Goal: Task Accomplishment & Management: Complete application form

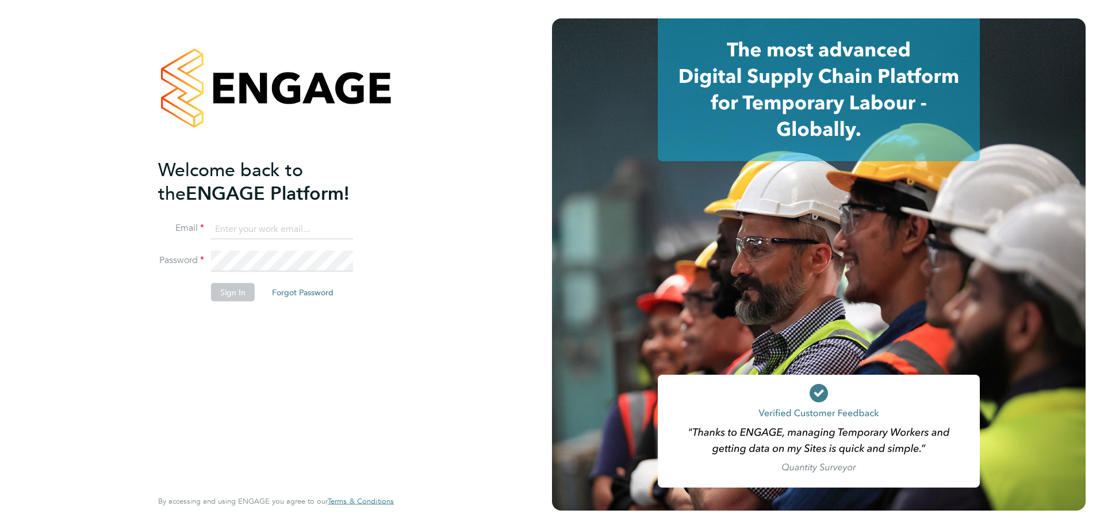
type input "[EMAIL_ADDRESS][DOMAIN_NAME]"
click at [228, 290] on button "Sign In" at bounding box center [233, 291] width 44 height 18
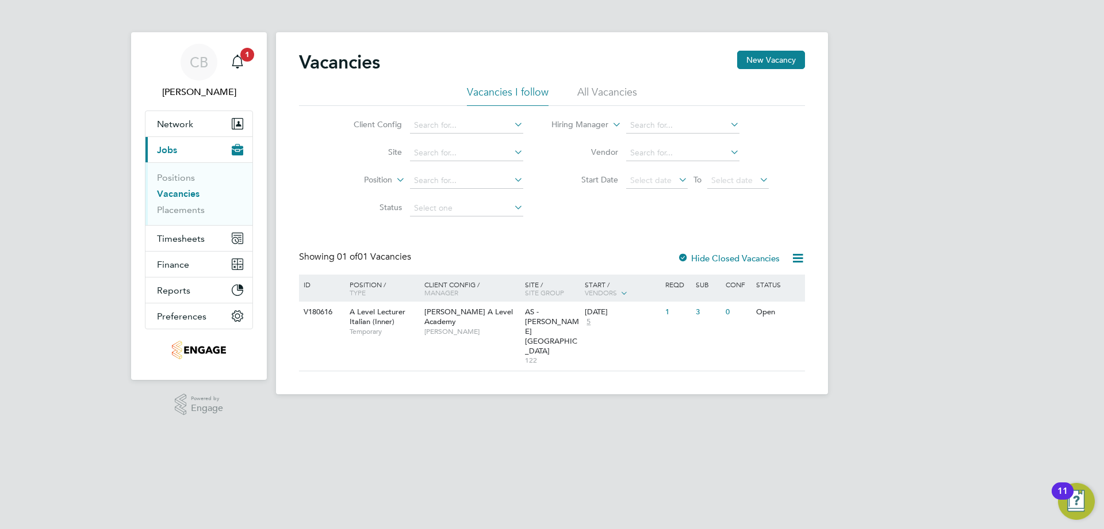
click at [175, 192] on link "Vacancies" at bounding box center [178, 193] width 43 height 11
click at [244, 62] on div "Main navigation" at bounding box center [237, 62] width 23 height 23
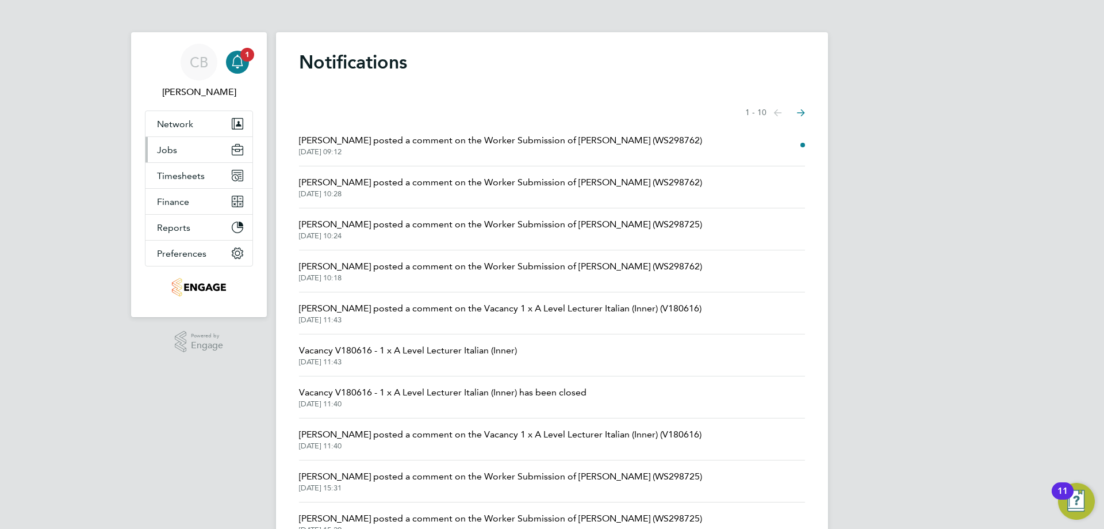
click at [202, 144] on button "Jobs" at bounding box center [199, 149] width 107 height 25
click at [178, 155] on button "Jobs" at bounding box center [199, 149] width 107 height 25
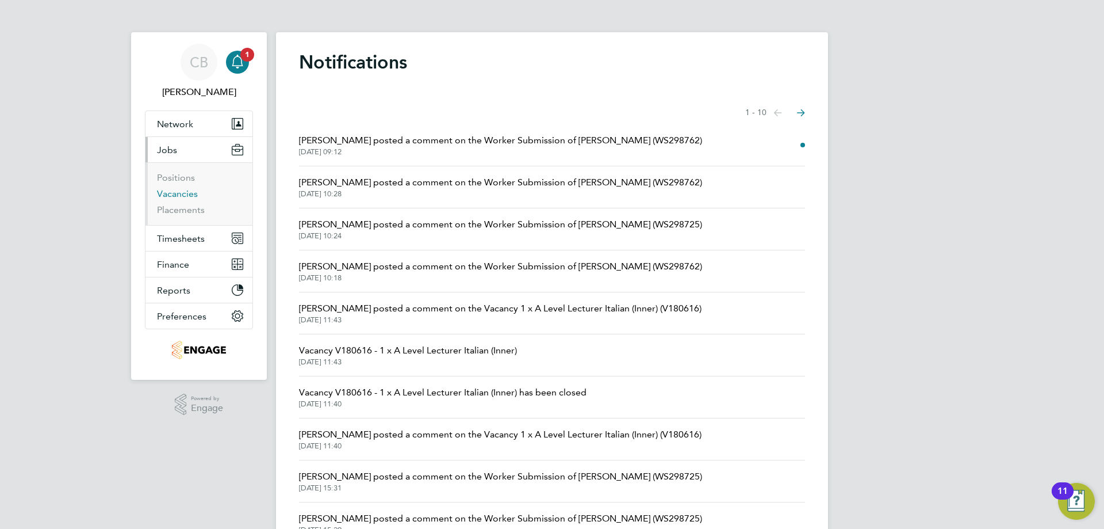
click at [187, 193] on link "Vacancies" at bounding box center [177, 193] width 41 height 11
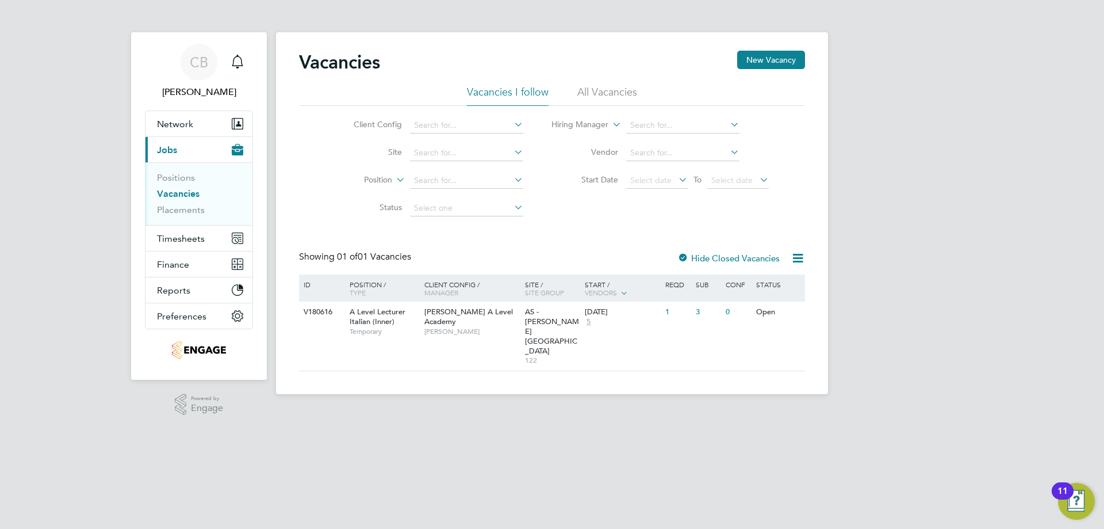
drag, startPoint x: 613, startPoint y: 78, endPoint x: 607, endPoint y: 87, distance: 10.9
click at [610, 83] on div "Vacancies New Vacancy" at bounding box center [552, 68] width 506 height 35
click at [607, 89] on li "All Vacancies" at bounding box center [607, 95] width 60 height 21
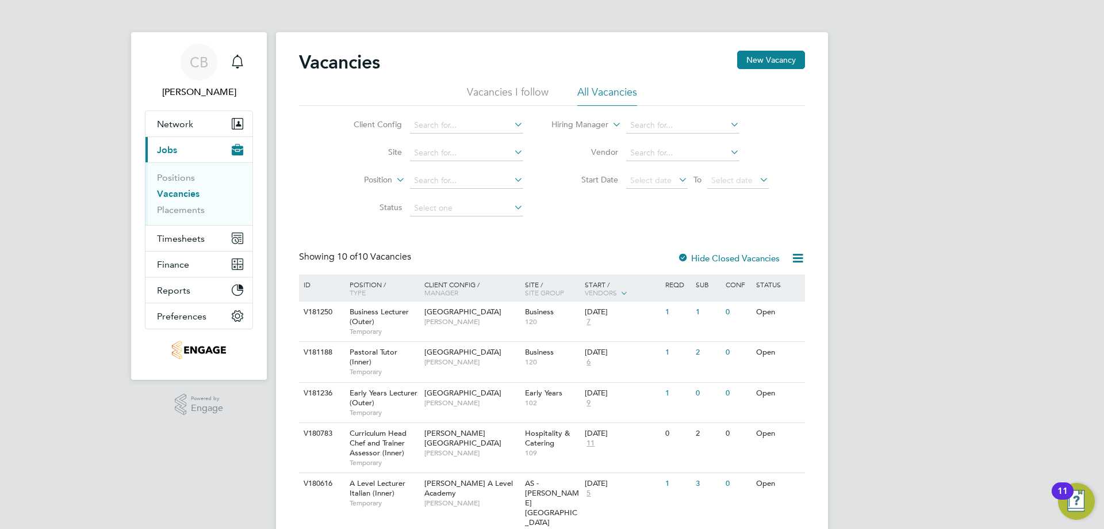
scroll to position [173, 0]
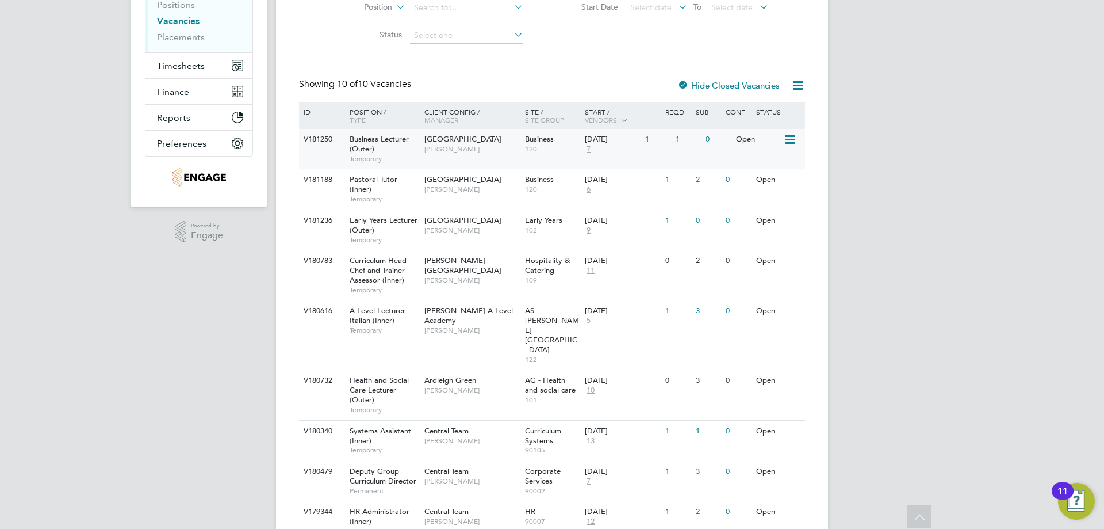
click at [391, 141] on span "Business Lecturer (Outer)" at bounding box center [379, 144] width 59 height 20
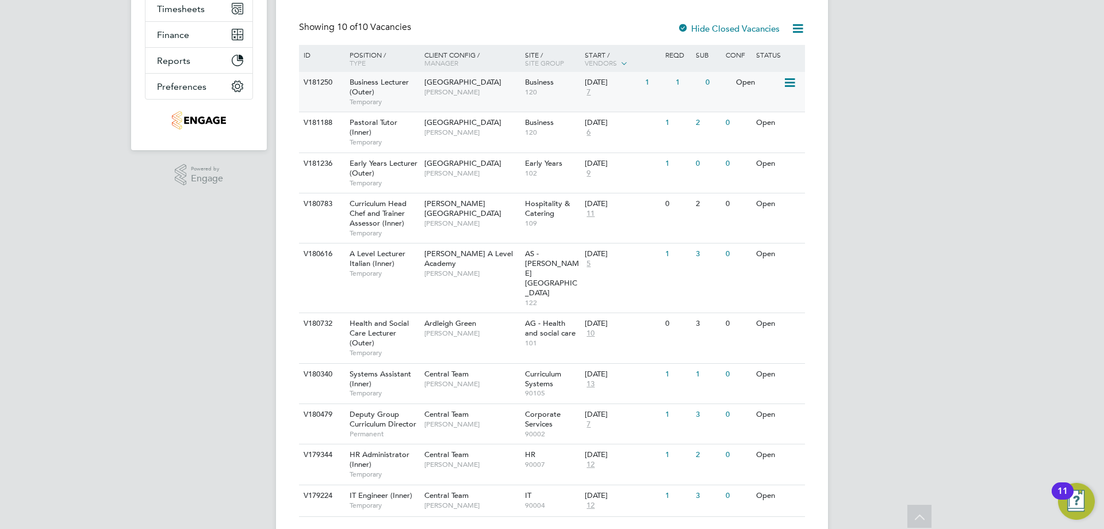
click at [562, 79] on div "Business 120" at bounding box center [552, 87] width 60 height 30
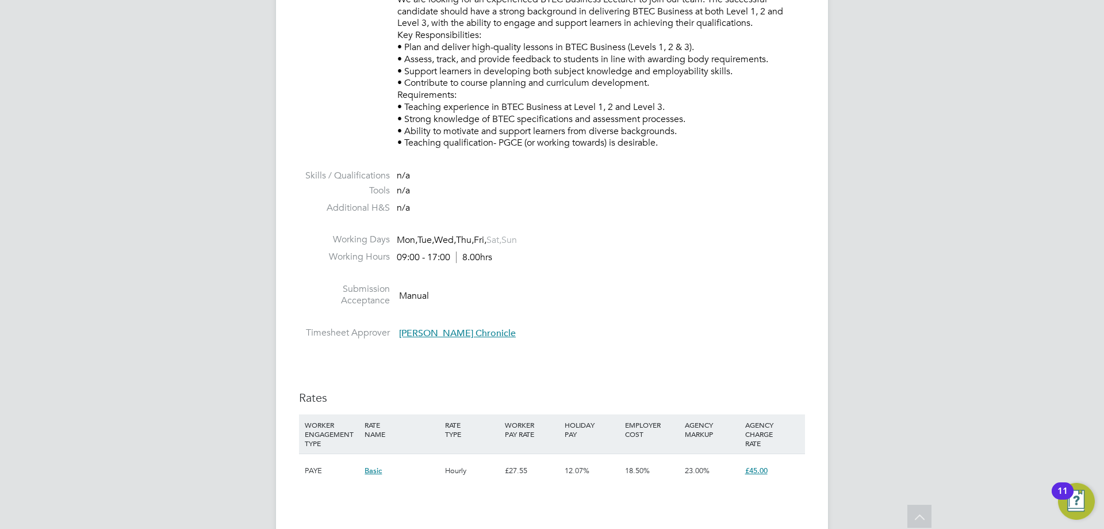
scroll to position [1725, 0]
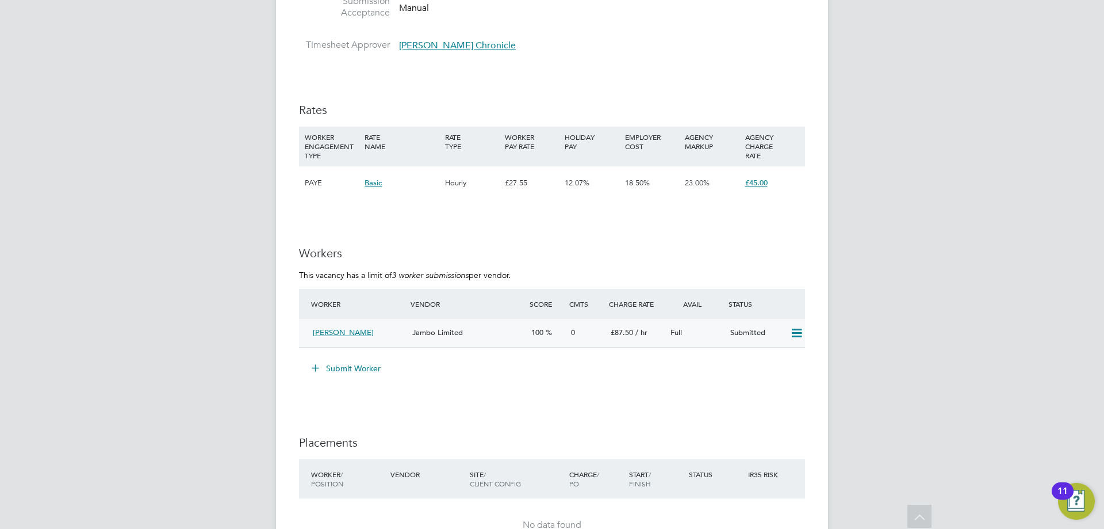
click at [385, 334] on div "Tina Murray" at bounding box center [357, 332] width 99 height 19
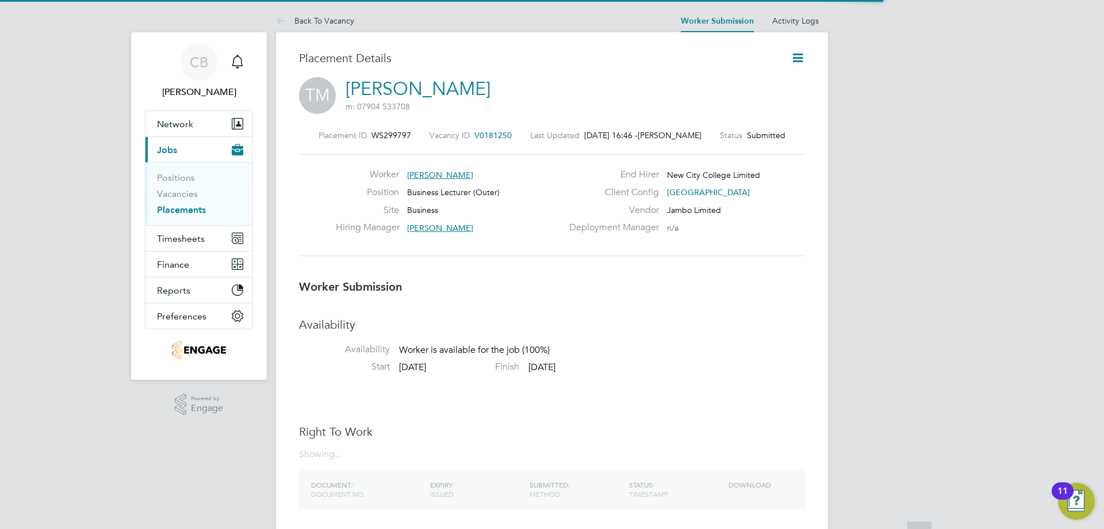
scroll to position [6, 6]
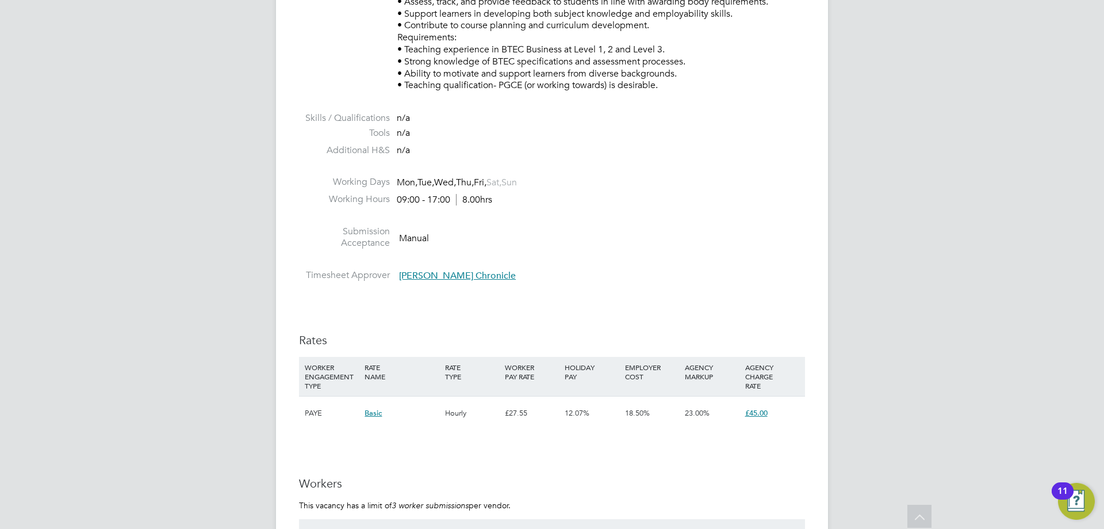
click at [585, 408] on span "12.07%" at bounding box center [577, 413] width 25 height 10
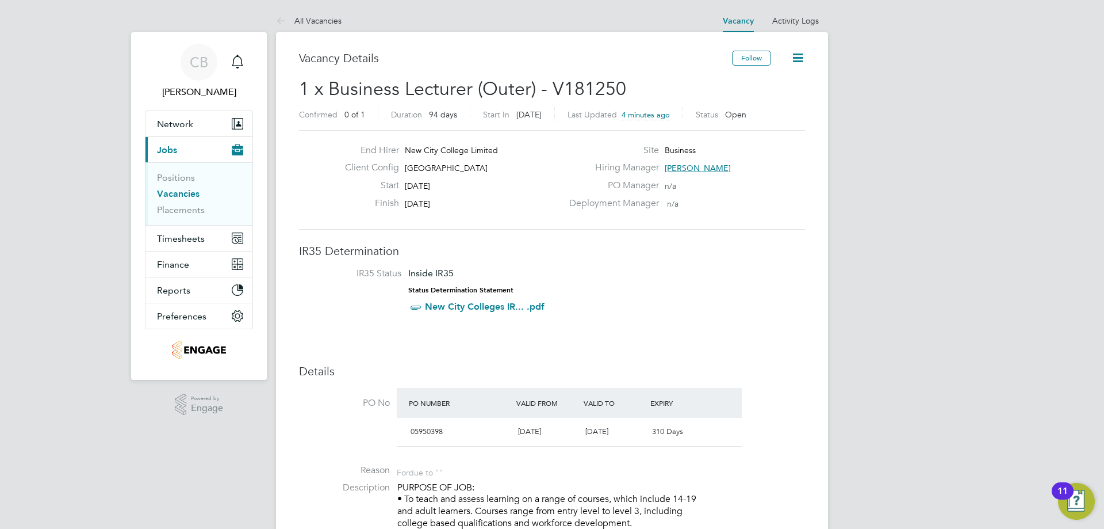
drag, startPoint x: 491, startPoint y: 165, endPoint x: 404, endPoint y: 168, distance: 86.3
click at [404, 168] on div "Client Config Epping Forest Campus" at bounding box center [449, 171] width 227 height 18
copy span "[GEOGRAPHIC_DATA]"
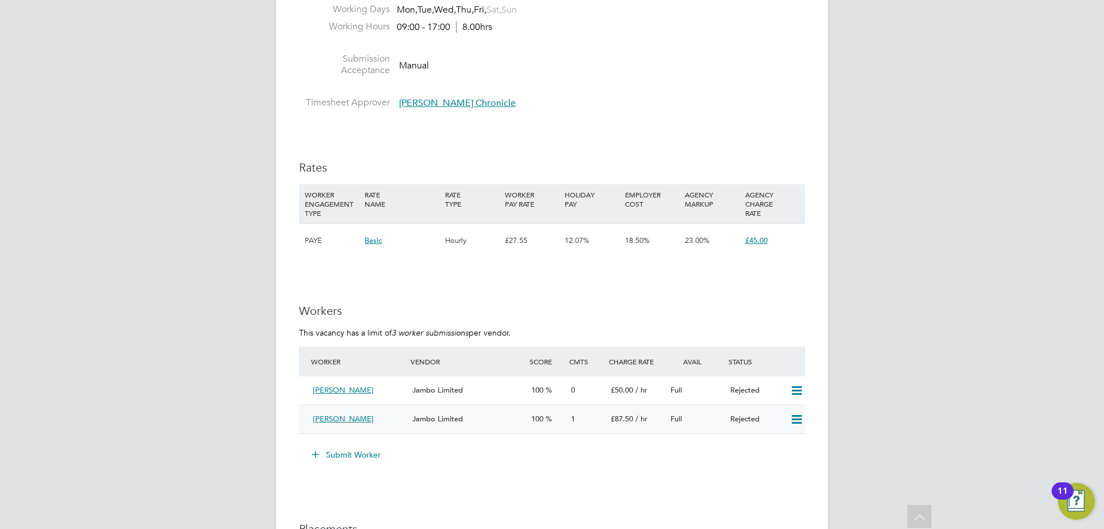
click at [481, 412] on div "Jambo Limited" at bounding box center [467, 418] width 119 height 19
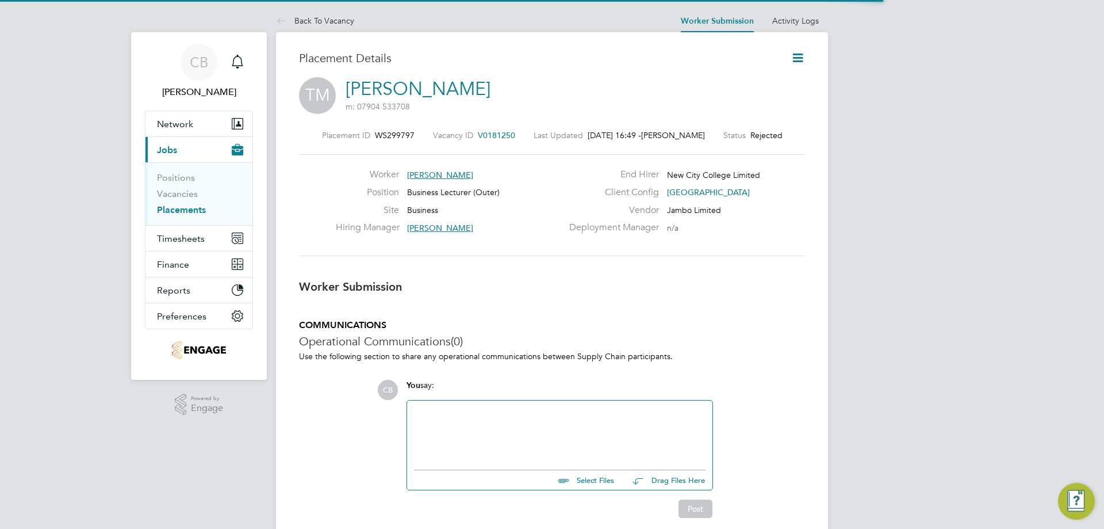
scroll to position [11, 59]
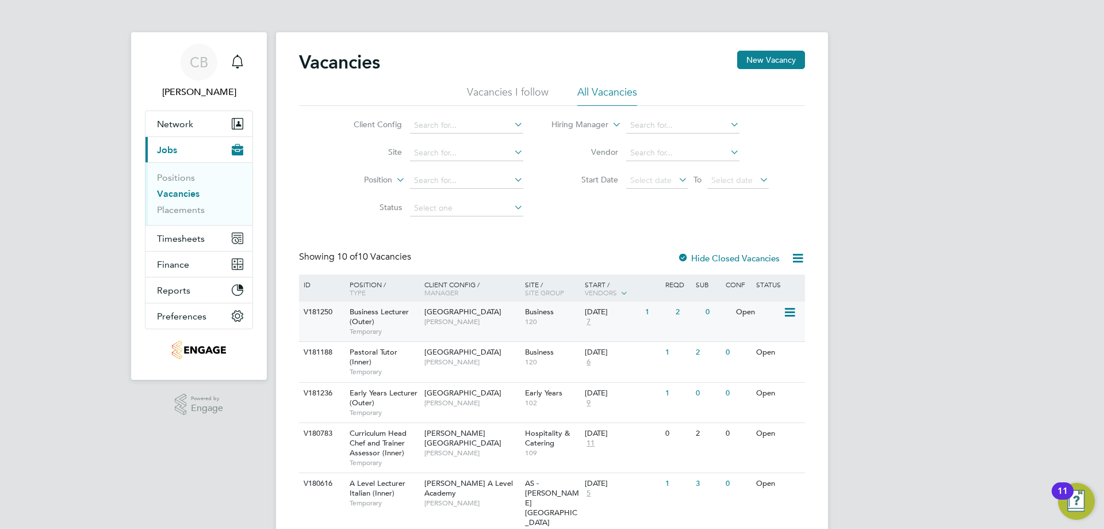
click at [452, 317] on span "[PERSON_NAME]" at bounding box center [471, 321] width 95 height 9
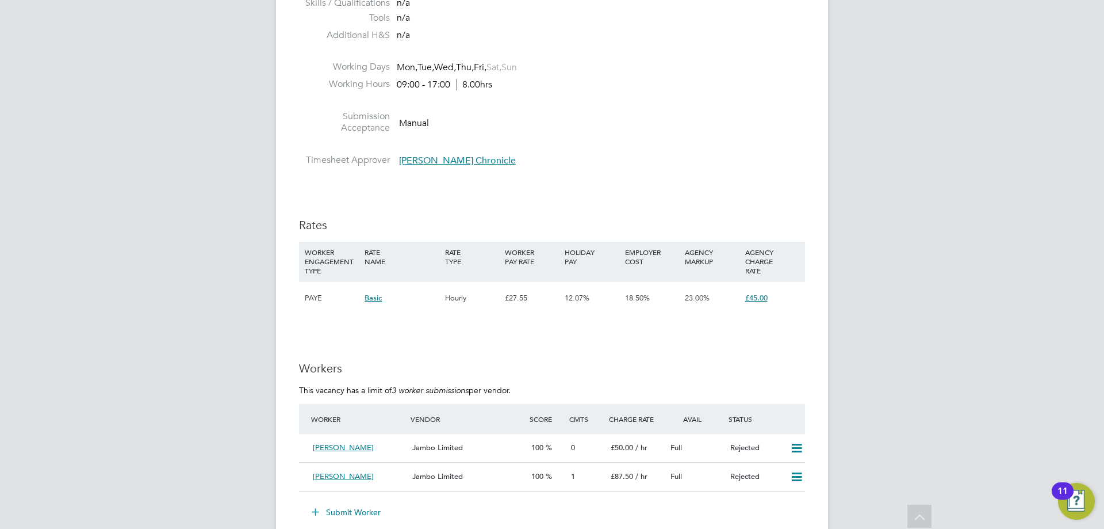
scroll to position [1553, 0]
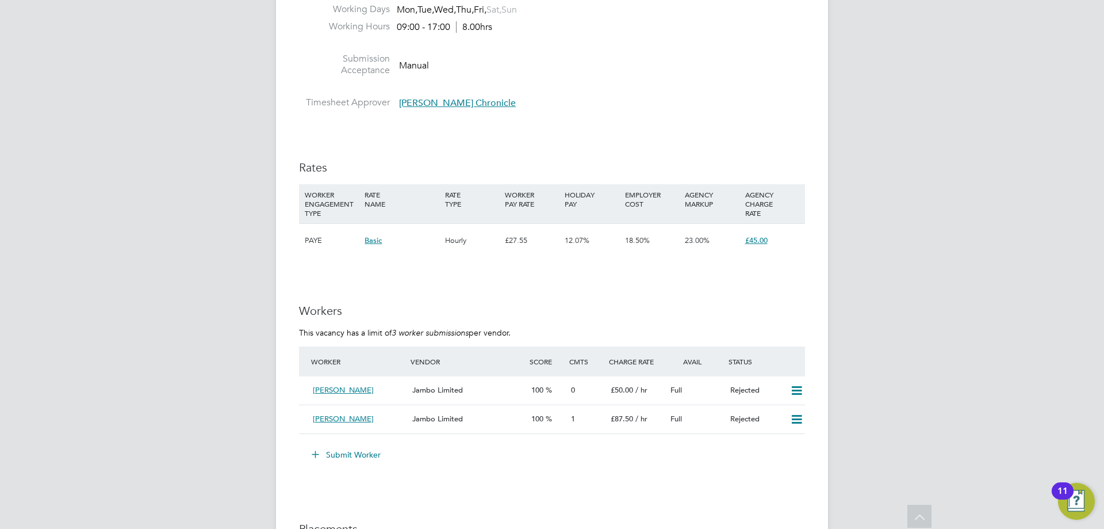
scroll to position [1783, 0]
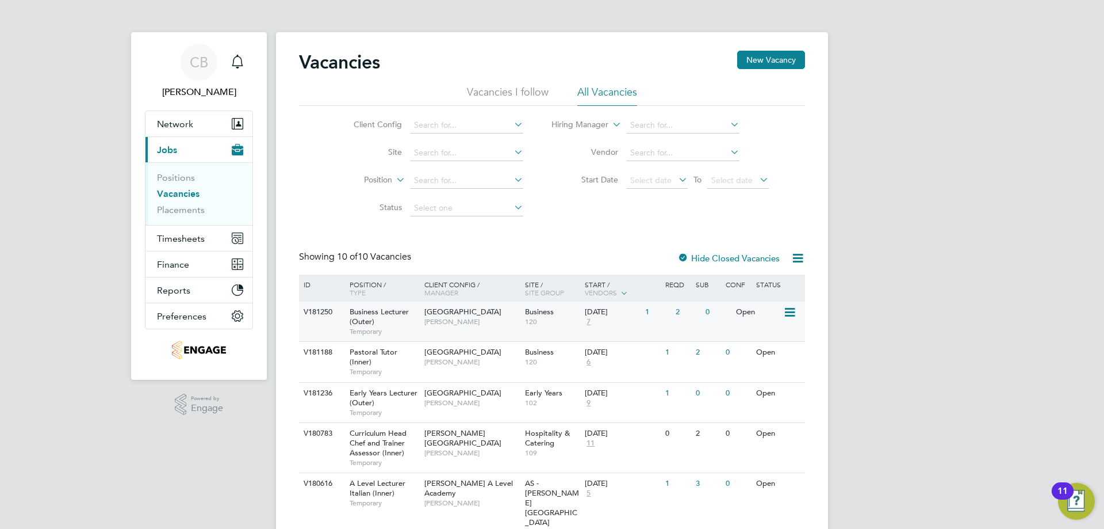
click at [475, 326] on div "Epping Forest Campus Shabnam Shaheen" at bounding box center [472, 316] width 101 height 30
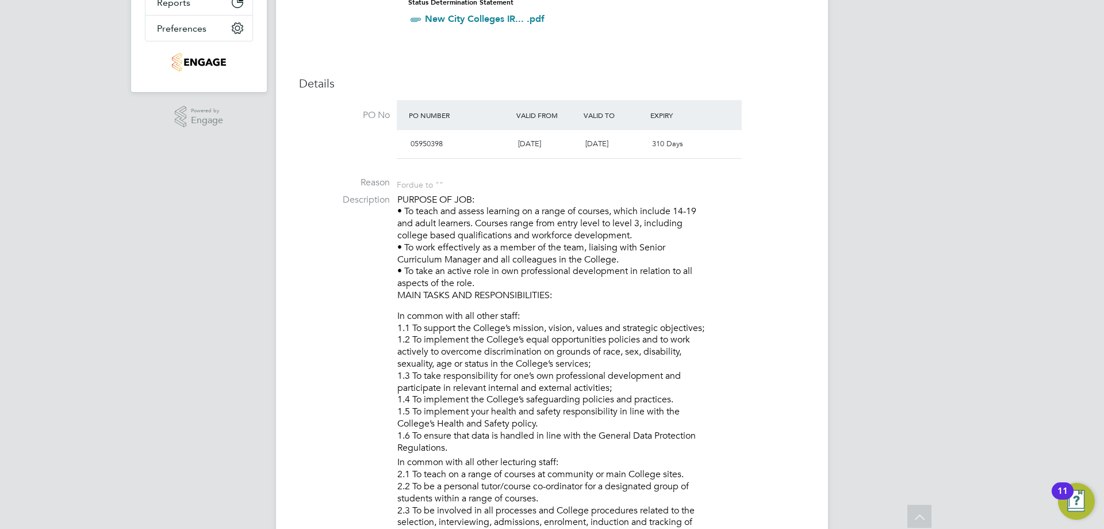
drag, startPoint x: 703, startPoint y: 273, endPoint x: 358, endPoint y: 207, distance: 351.3
copy p "• To teach and assess learning on a range of courses, which include 14-19 and a…"
click at [608, 284] on p "PURPOSE OF JOB: • To teach and assess learning on a range of courses, which inc…" at bounding box center [601, 248] width 408 height 108
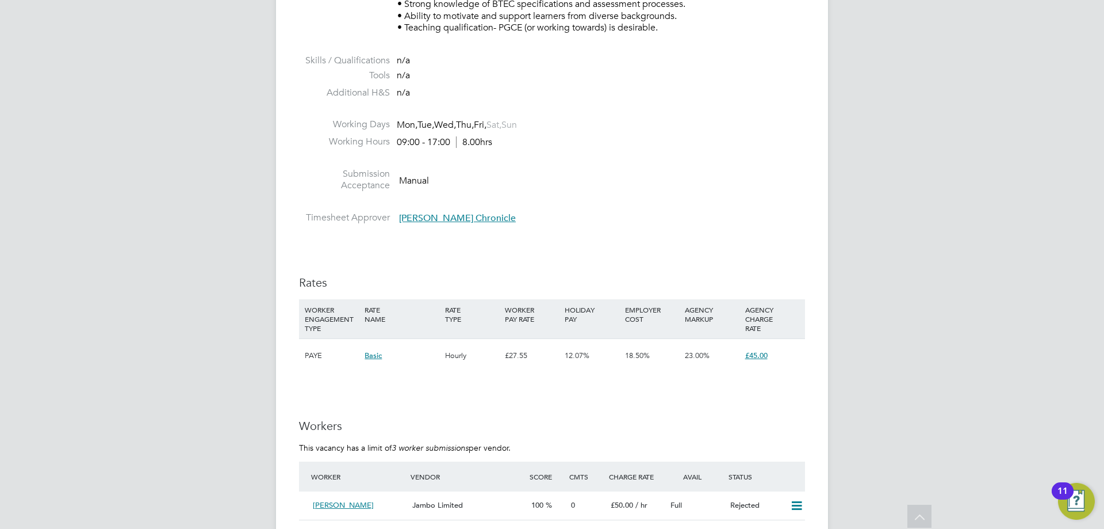
scroll to position [1725, 0]
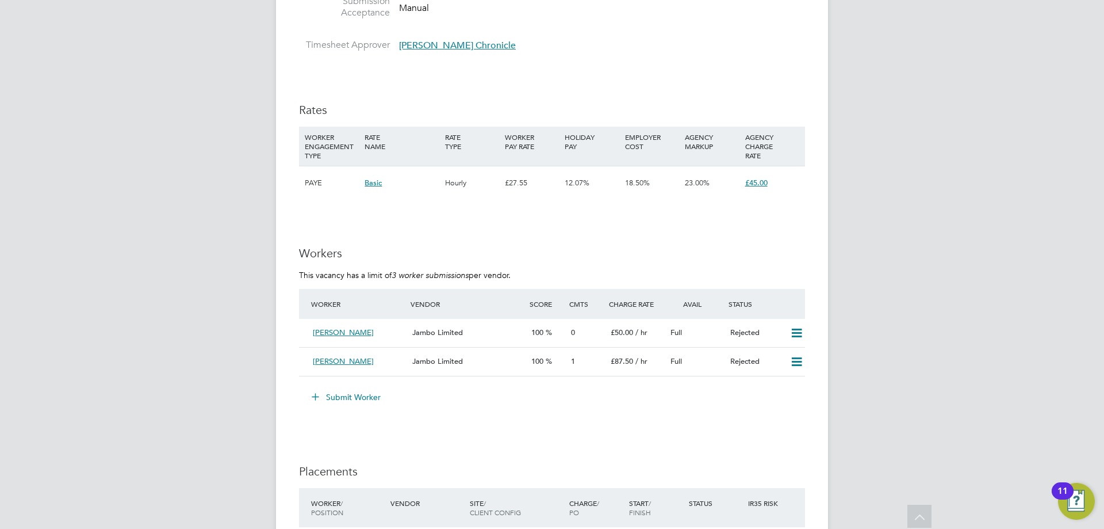
click at [352, 399] on button "Submit Worker" at bounding box center [347, 397] width 86 height 18
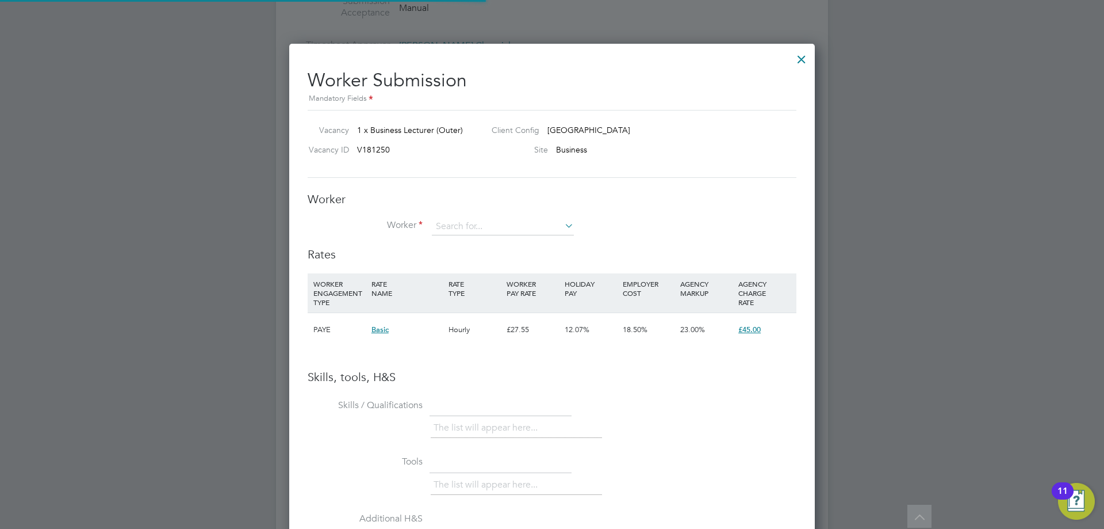
scroll to position [34, 78]
click at [492, 231] on input at bounding box center [503, 226] width 142 height 17
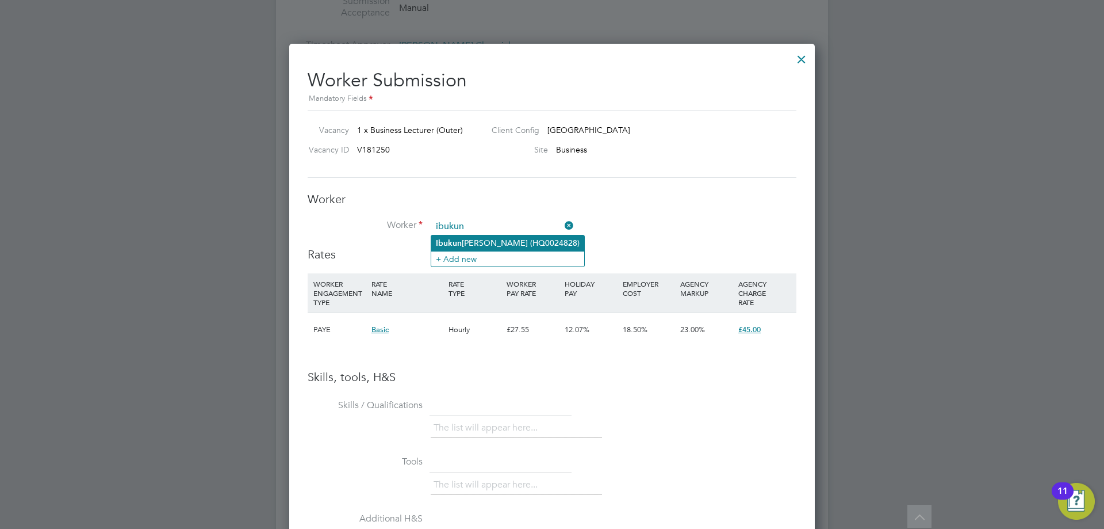
click at [527, 241] on li "Ibukun Oluremi Oyedola (HQ0024828)" at bounding box center [507, 243] width 153 height 16
type input "Ibukun Oluremi Oyedola (HQ0024828)"
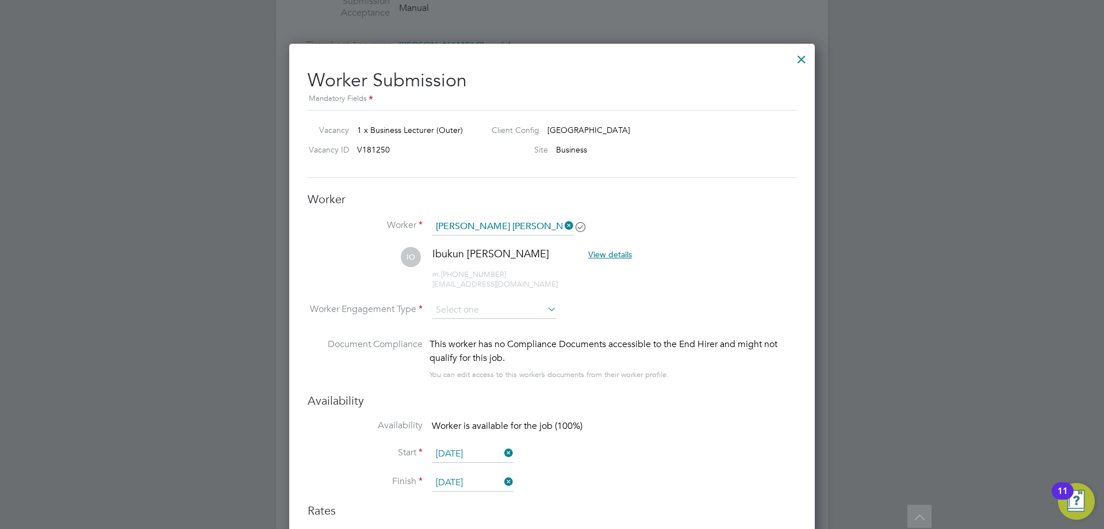
scroll to position [1783, 0]
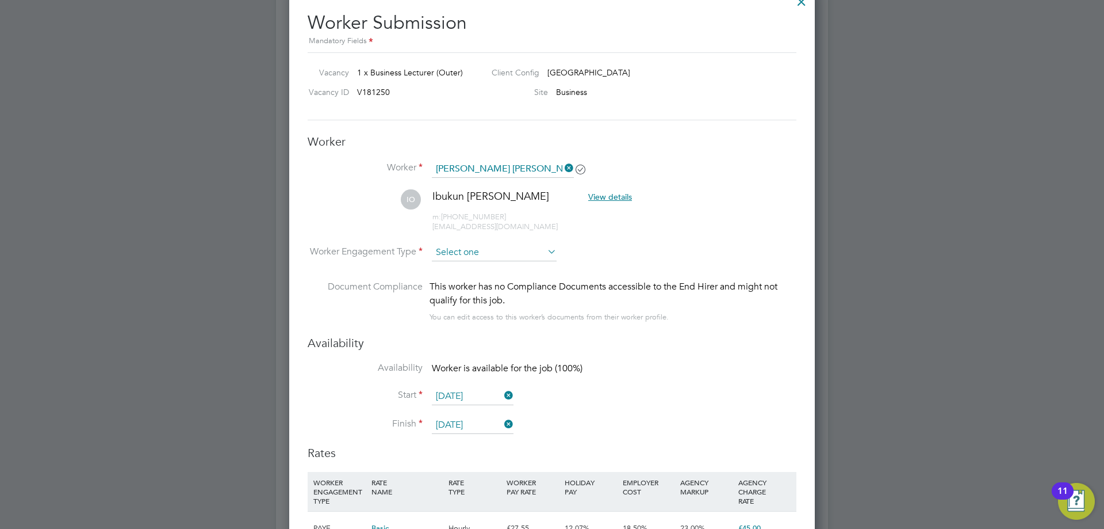
click at [519, 251] on input at bounding box center [494, 252] width 125 height 17
click at [495, 269] on li "Contract" at bounding box center [494, 268] width 126 height 15
type input "Contract"
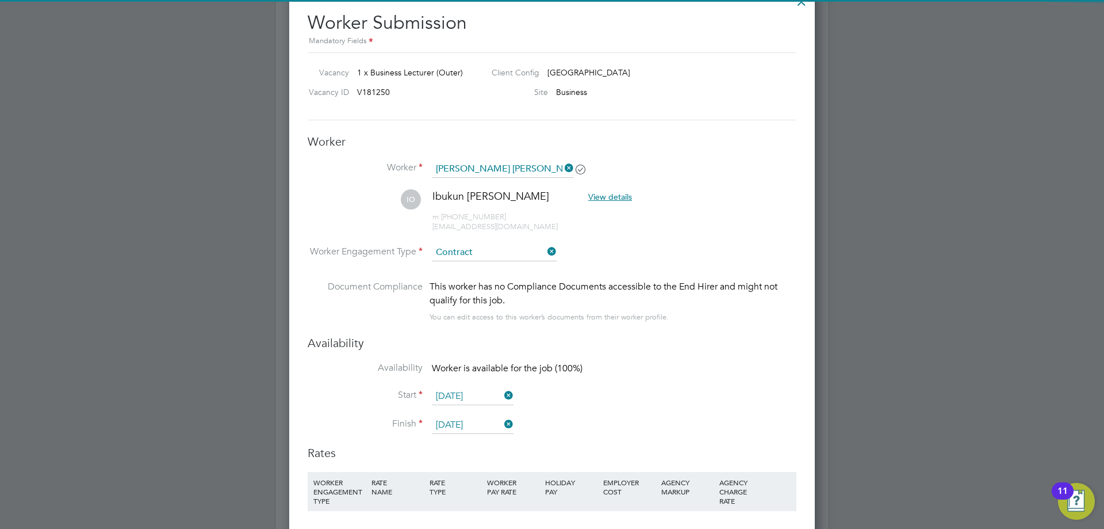
scroll to position [2013, 0]
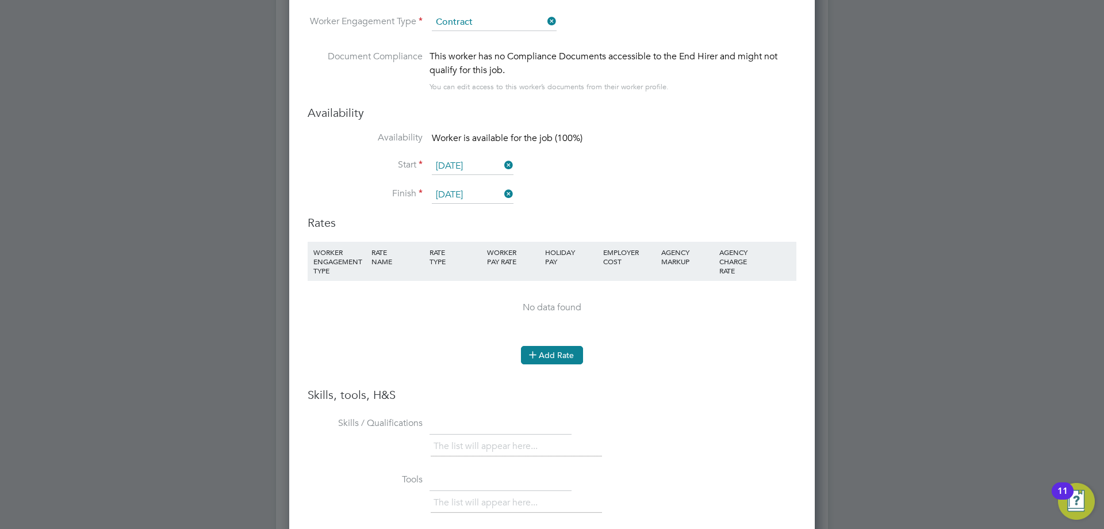
click at [553, 351] on button "Add Rate" at bounding box center [552, 355] width 62 height 18
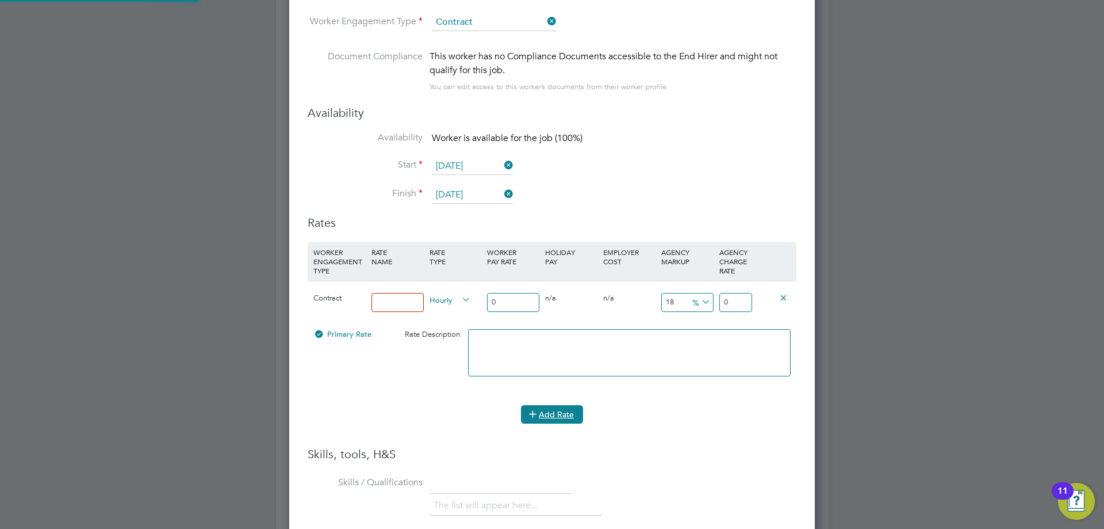
scroll to position [1091, 526]
click at [397, 296] on input at bounding box center [398, 302] width 52 height 19
type input "umbrella"
click at [503, 300] on input "0" at bounding box center [513, 302] width 52 height 19
type input "3"
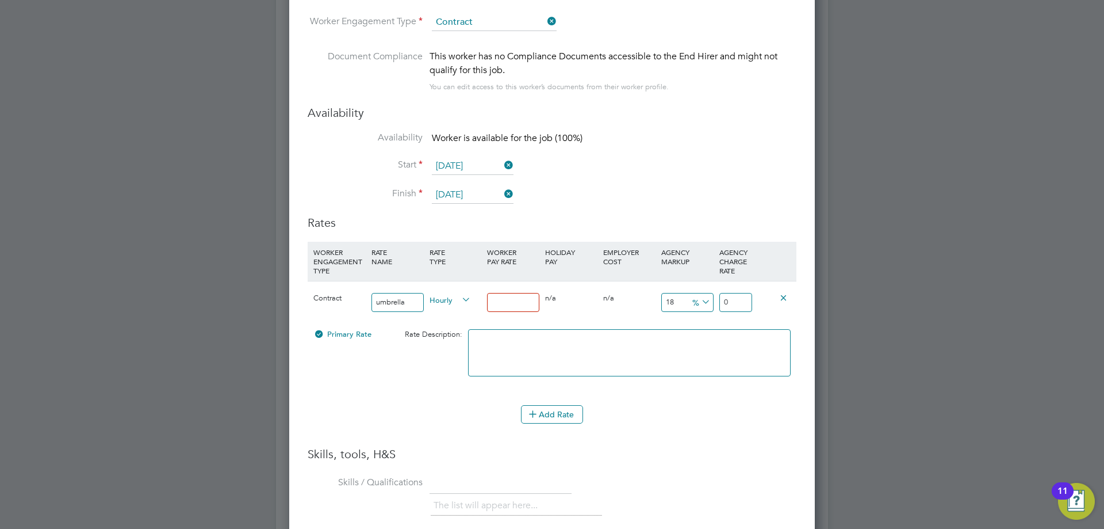
type input "3.54"
type input "30"
type input "35.4"
type input "30"
click at [697, 301] on span "%" at bounding box center [700, 301] width 24 height 13
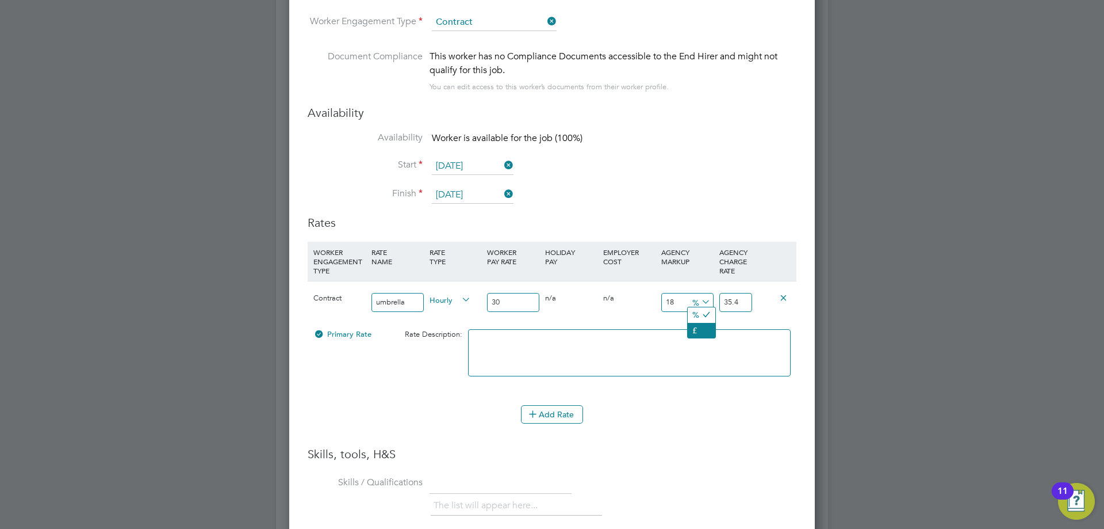
click at [698, 326] on li "£" at bounding box center [702, 330] width 28 height 15
click at [678, 299] on input "5.4" at bounding box center [687, 302] width 52 height 19
type input "5"
type input "35"
type input "1"
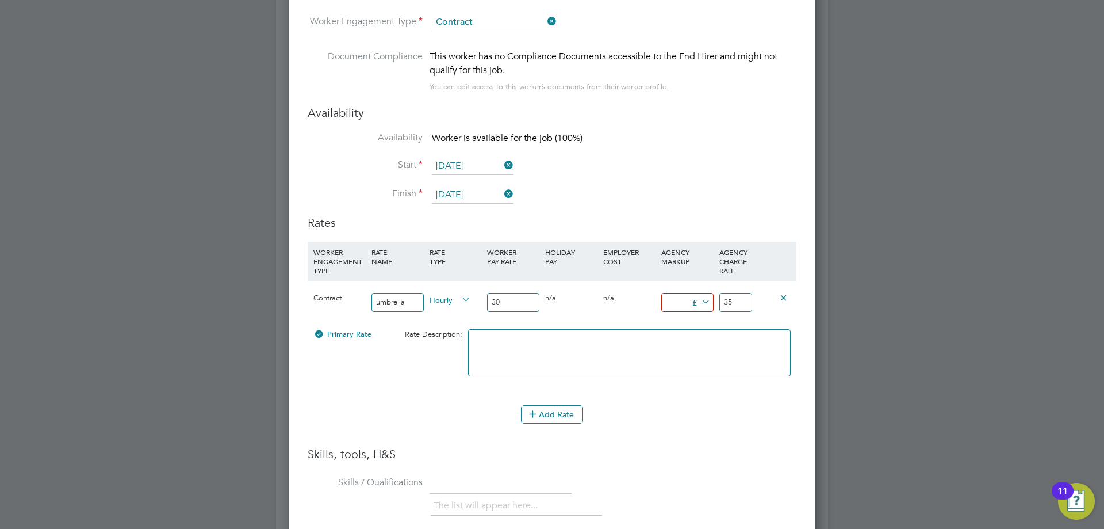
type input "31"
type input "15"
type input "45"
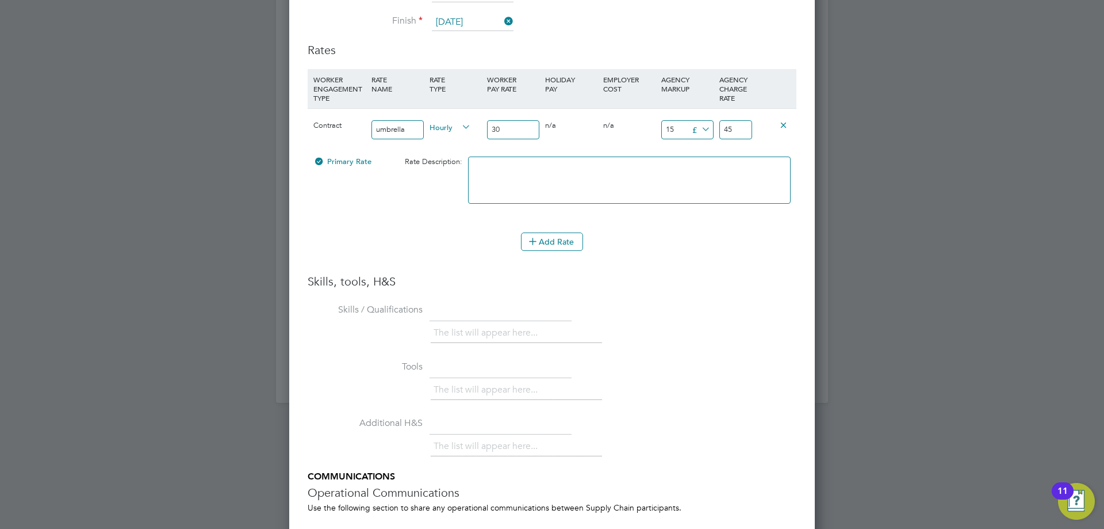
scroll to position [2331, 0]
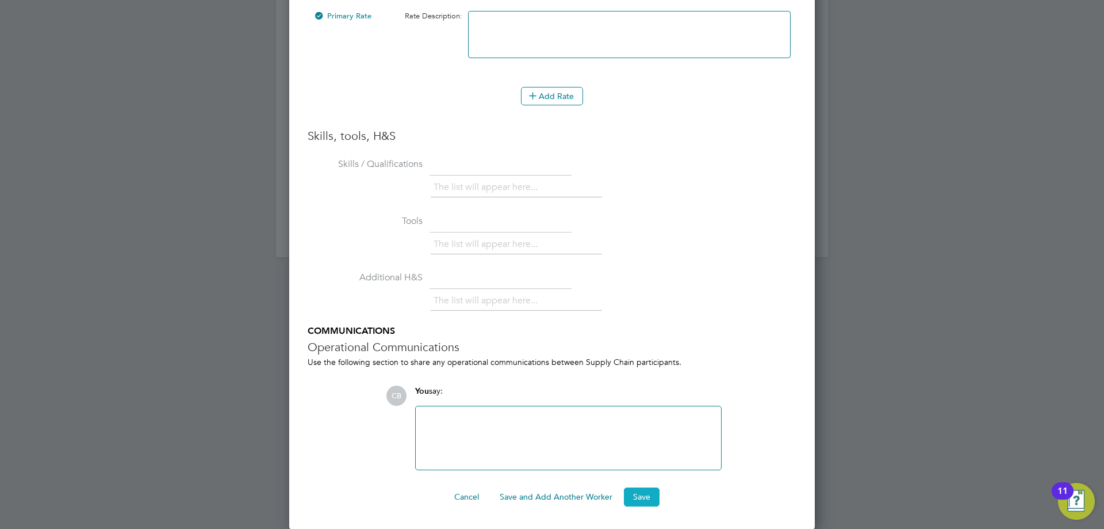
type input "15"
click at [634, 497] on button "Save" at bounding box center [642, 496] width 36 height 18
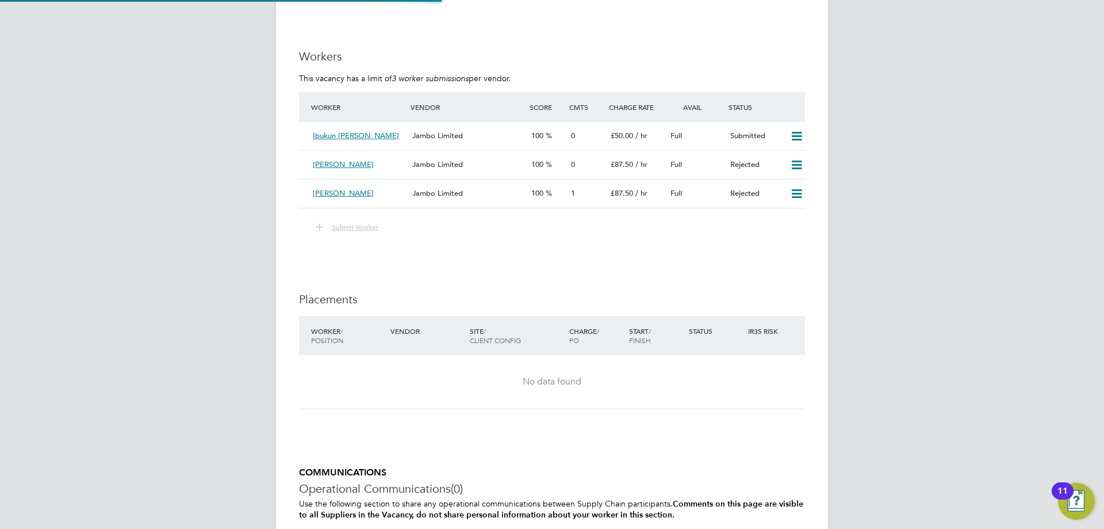
scroll to position [6, 6]
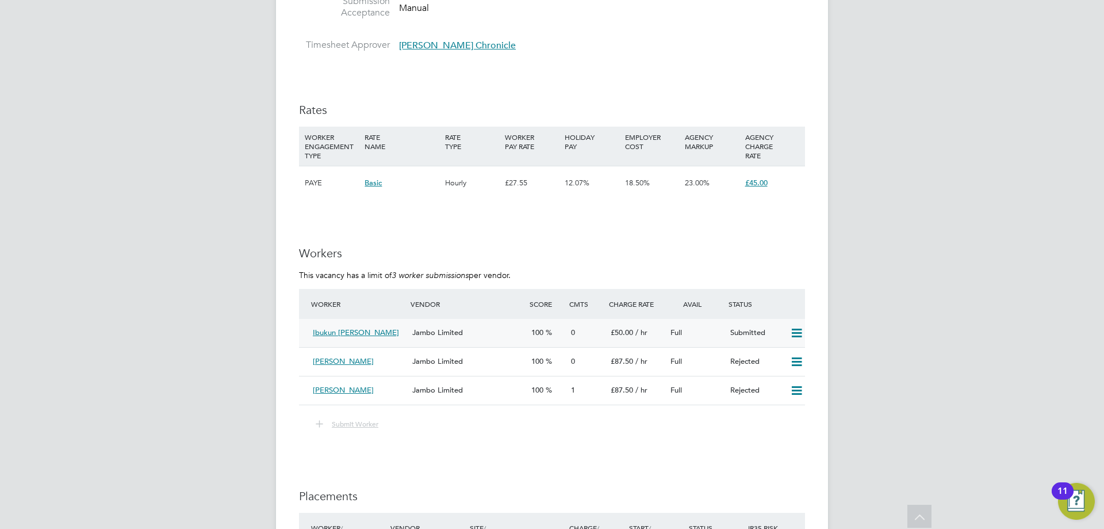
click at [793, 331] on icon at bounding box center [797, 332] width 14 height 9
click at [347, 331] on span "Ibukun [PERSON_NAME]" at bounding box center [356, 332] width 86 height 10
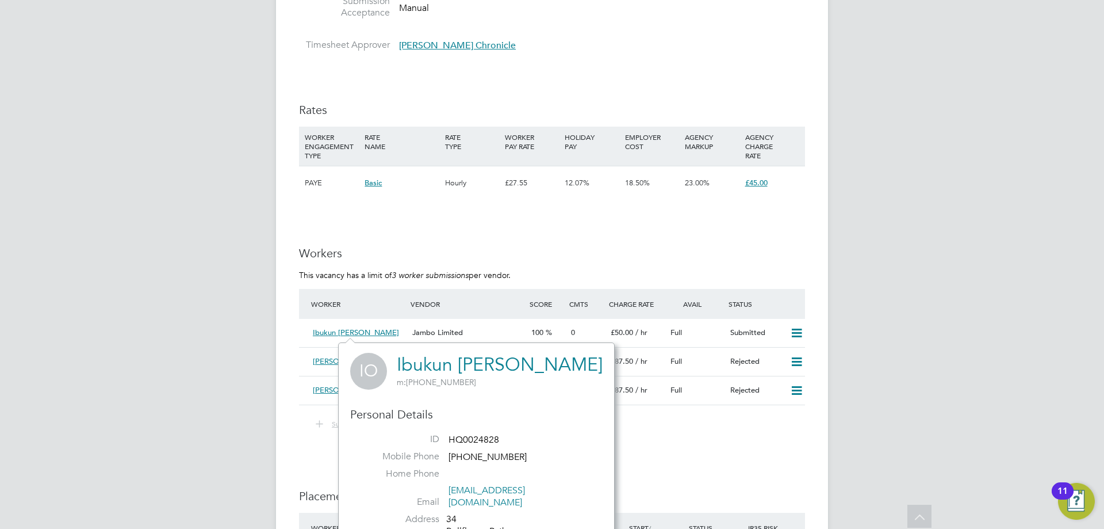
click at [469, 365] on link "Ibukun [PERSON_NAME]" at bounding box center [500, 364] width 206 height 22
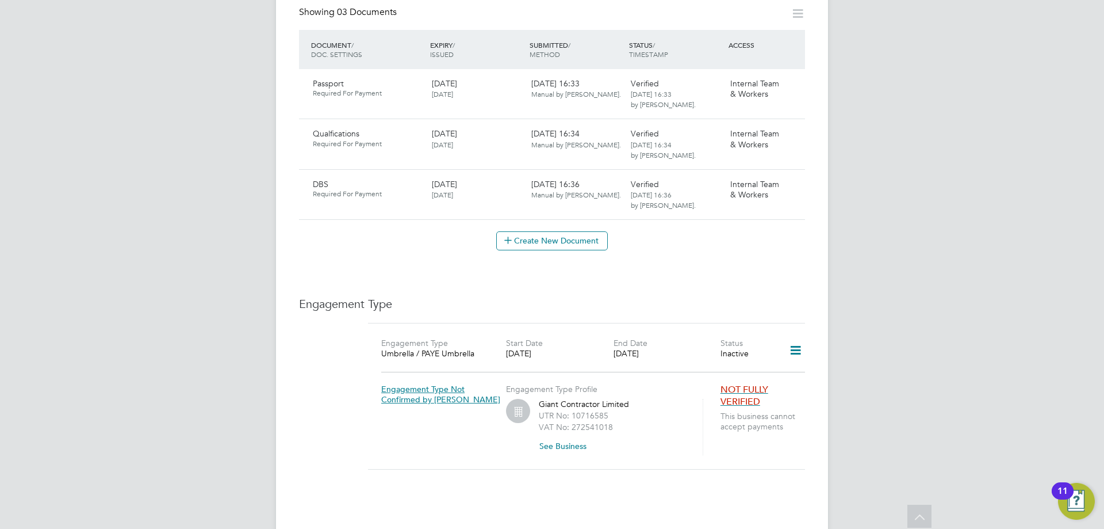
scroll to position [805, 0]
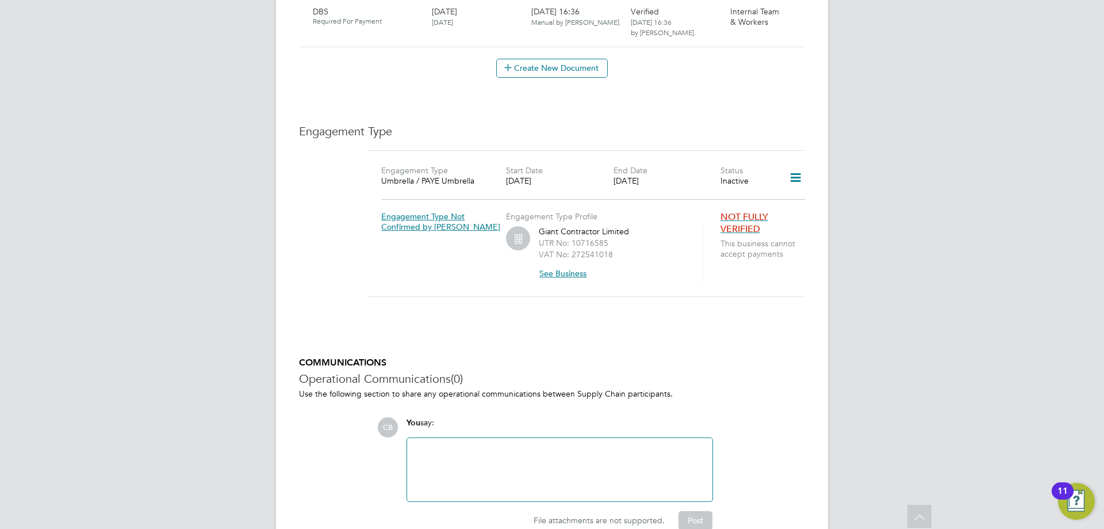
click at [561, 267] on button "See Business" at bounding box center [567, 273] width 57 height 18
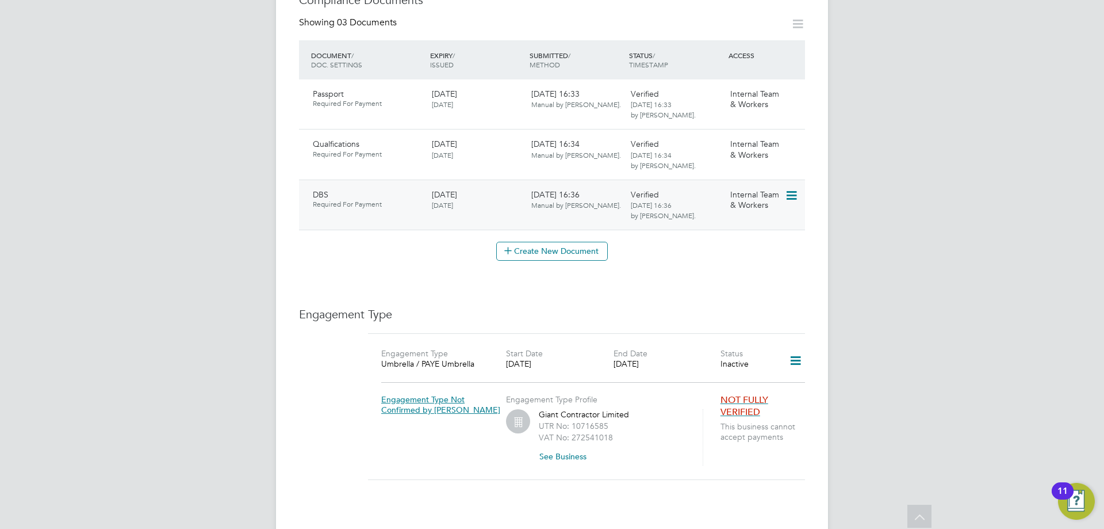
scroll to position [737, 0]
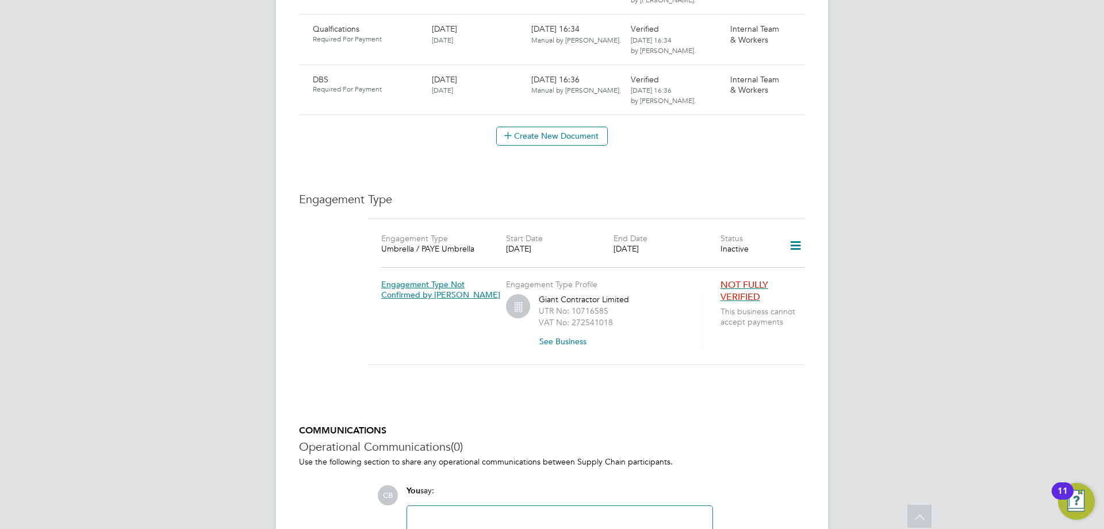
click at [800, 232] on icon at bounding box center [796, 245] width 20 height 26
click at [743, 268] on li "Edit Engagement Type" at bounding box center [735, 267] width 132 height 16
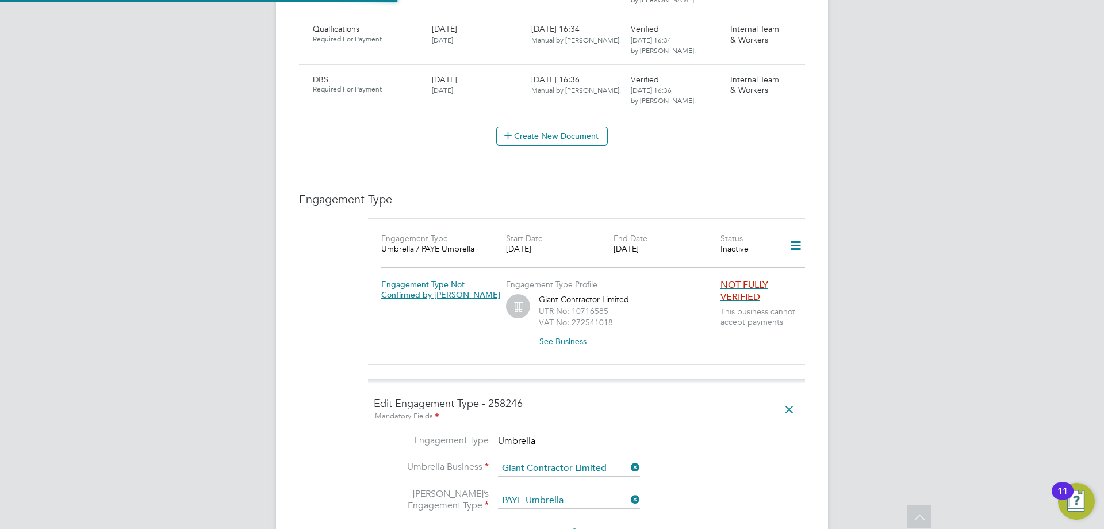
scroll to position [910, 0]
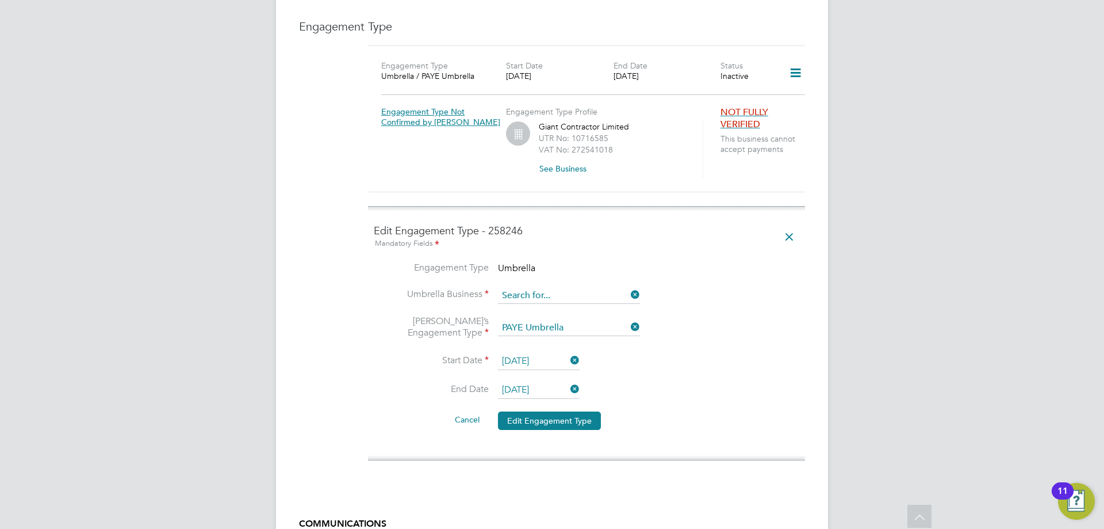
click at [567, 288] on input at bounding box center [569, 296] width 142 height 16
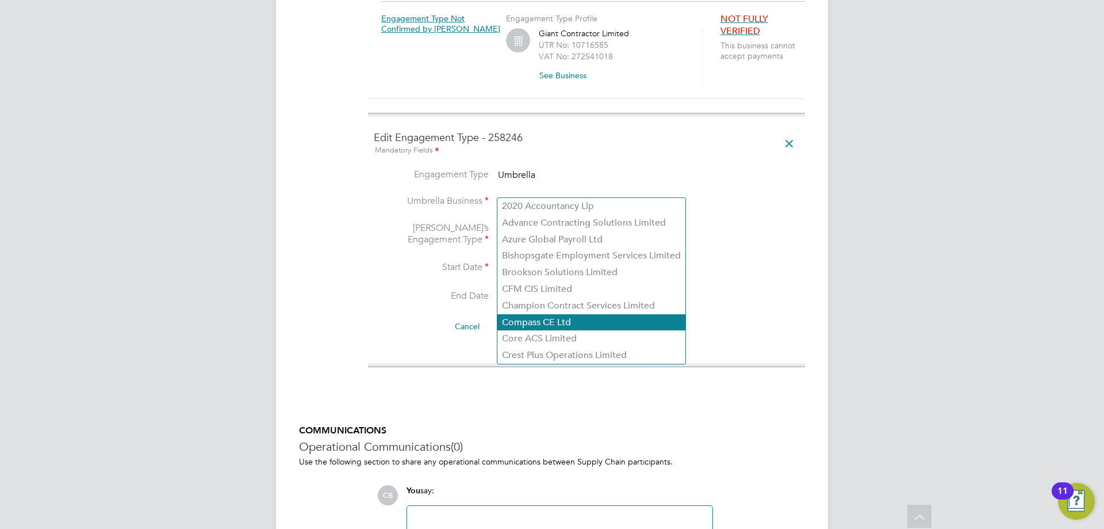
scroll to position [1061, 0]
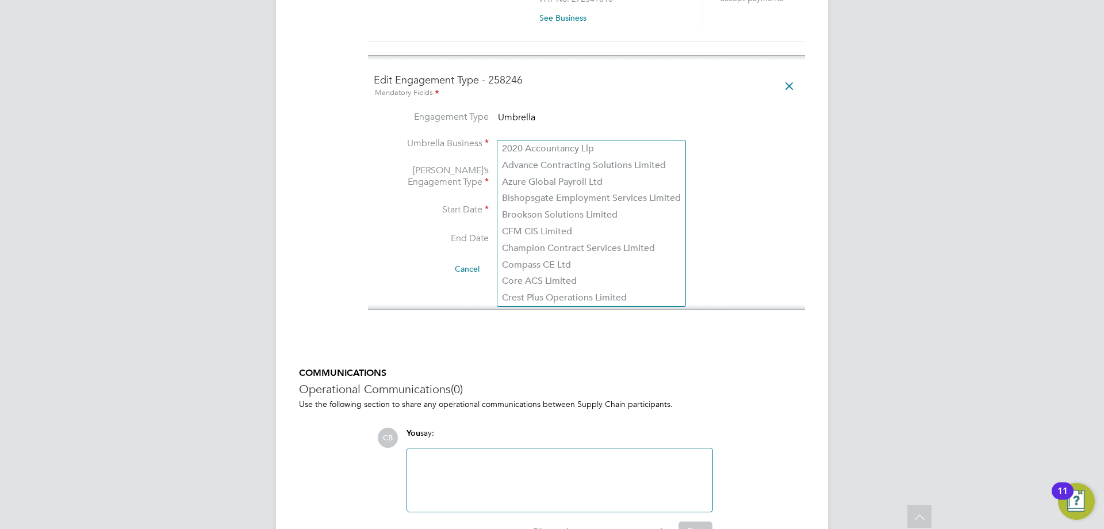
click at [556, 121] on li "Engagement Type Umbrella" at bounding box center [587, 124] width 426 height 26
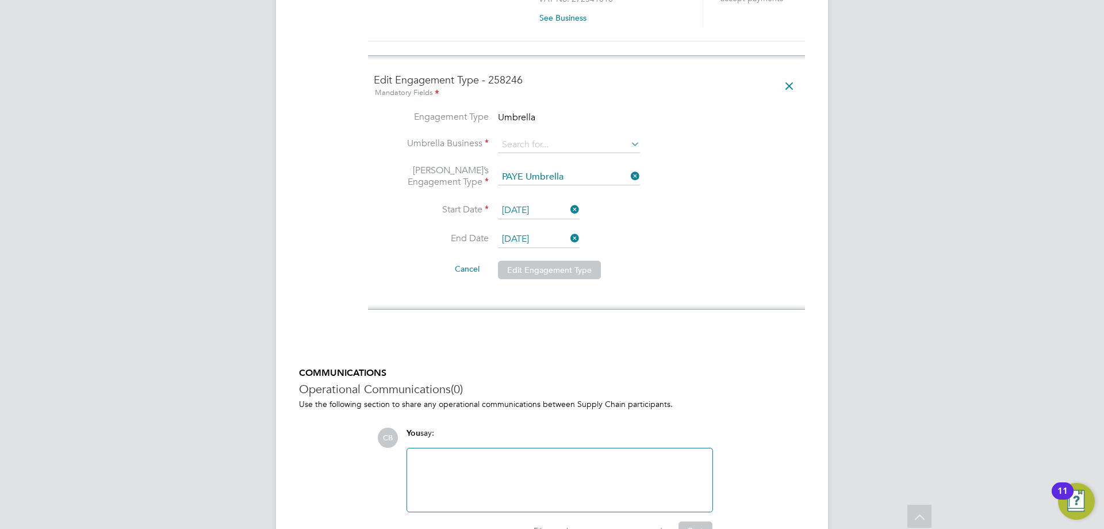
click at [629, 136] on icon at bounding box center [629, 144] width 0 height 16
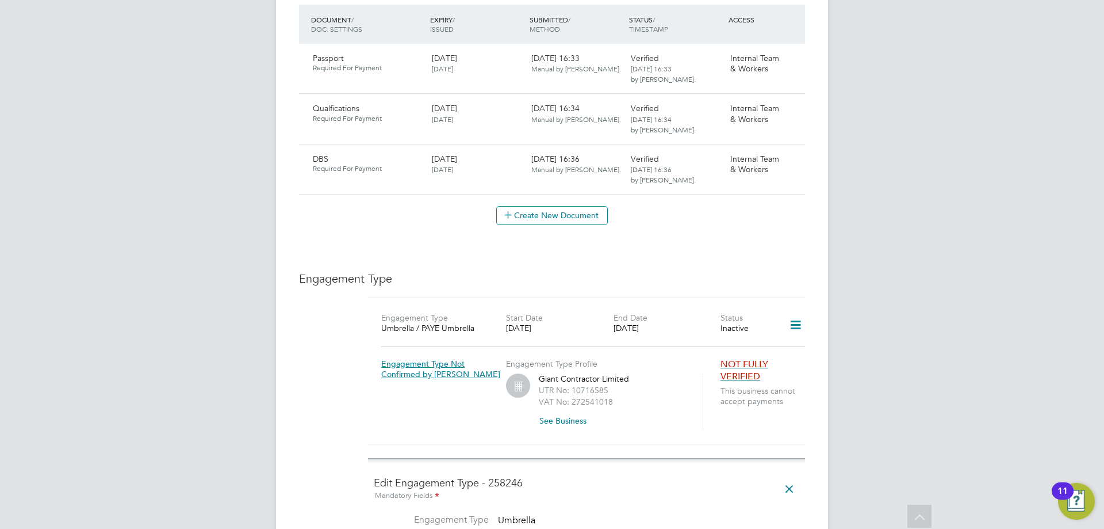
scroll to position [773, 0]
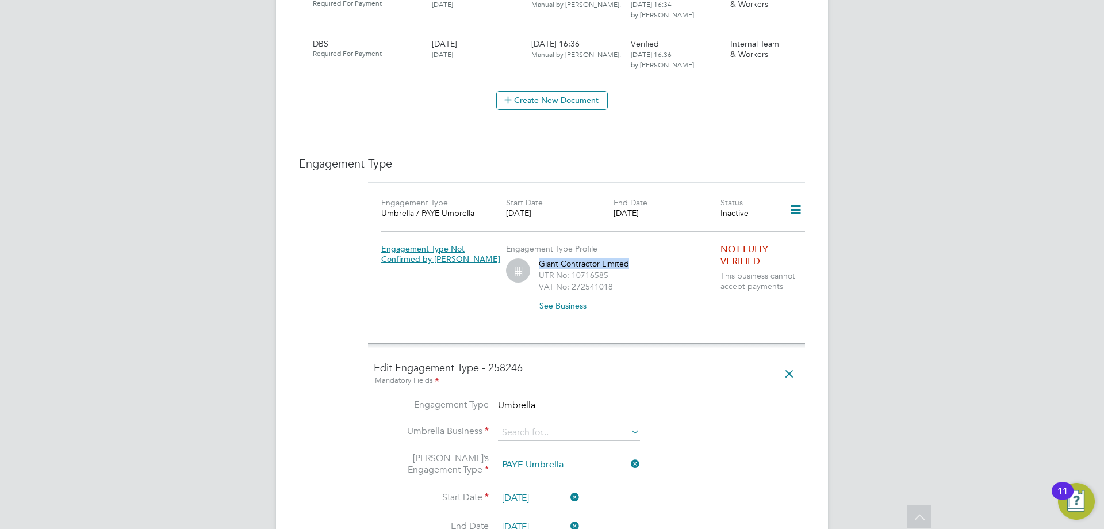
drag, startPoint x: 546, startPoint y: 249, endPoint x: 648, endPoint y: 251, distance: 102.4
click at [648, 251] on div "Engagement Type Profile Giant Contractor Limited UTR No: 10716585 VAT No: 27254…" at bounding box center [613, 272] width 214 height 83
click at [646, 269] on div "UTR No: 10716585" at bounding box center [614, 275] width 150 height 12
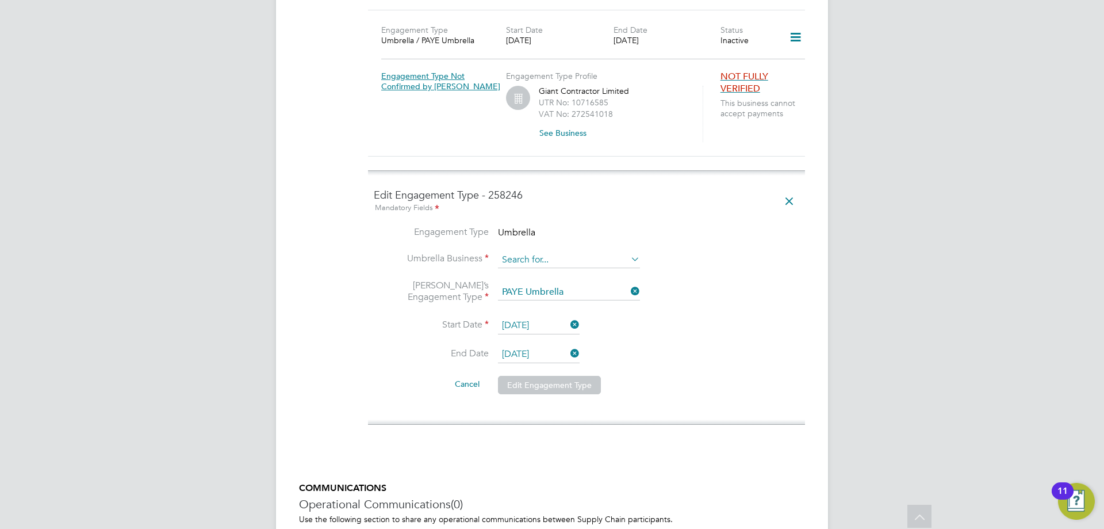
click at [619, 252] on input at bounding box center [569, 260] width 142 height 16
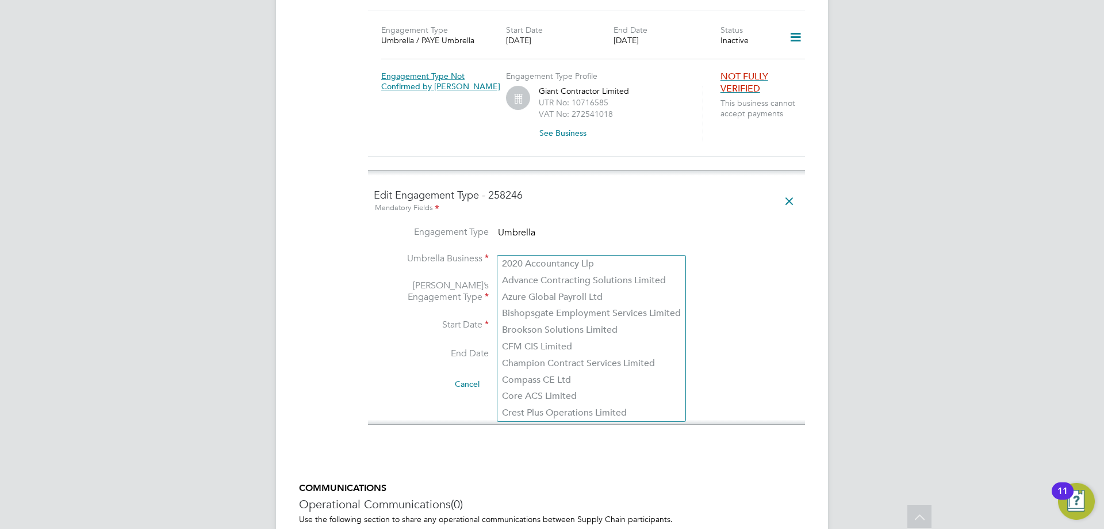
click at [542, 226] on li "Engagement Type Umbrella" at bounding box center [587, 239] width 426 height 26
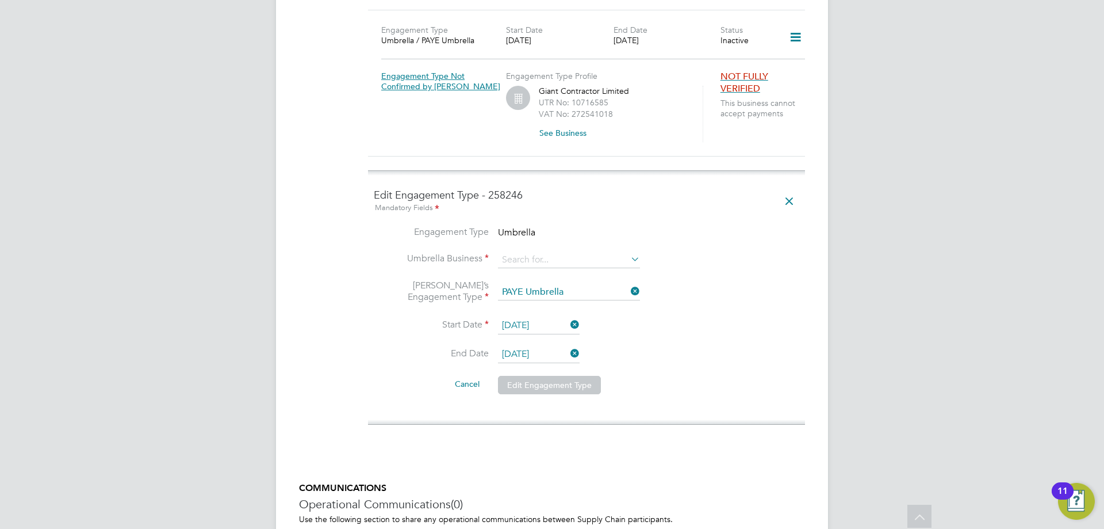
click at [535, 226] on li "Engagement Type Umbrella" at bounding box center [587, 239] width 426 height 26
drag, startPoint x: 535, startPoint y: 220, endPoint x: 547, endPoint y: 211, distance: 15.2
click at [512, 227] on span "Umbrella" at bounding box center [516, 233] width 37 height 12
click at [787, 190] on icon at bounding box center [789, 201] width 20 height 26
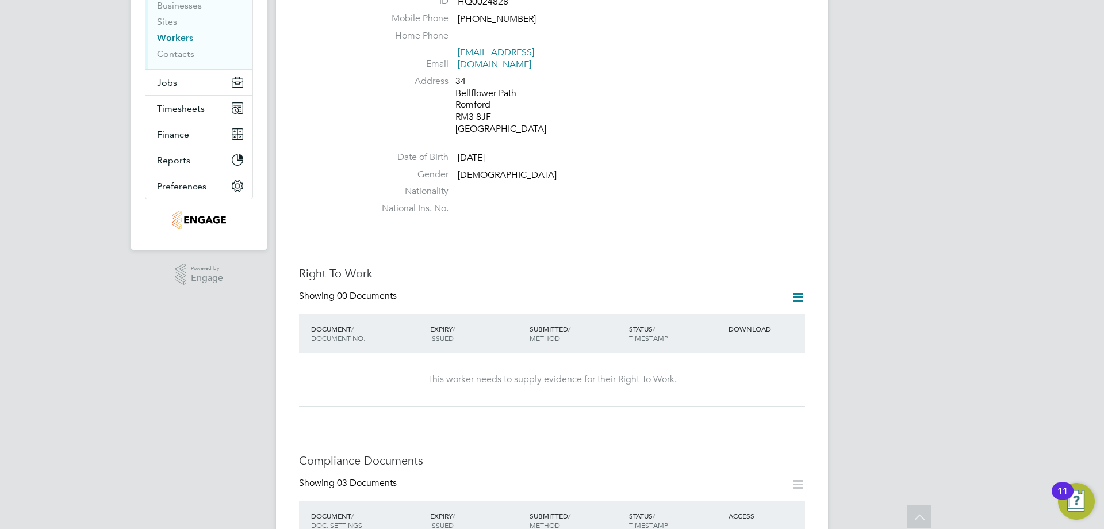
scroll to position [0, 0]
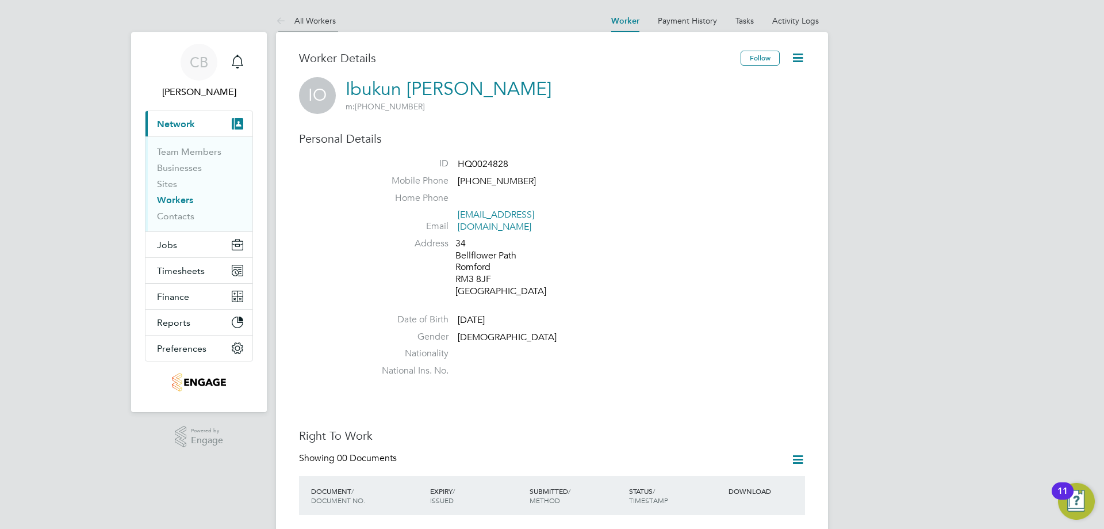
click at [300, 20] on link "All Workers" at bounding box center [306, 21] width 60 height 10
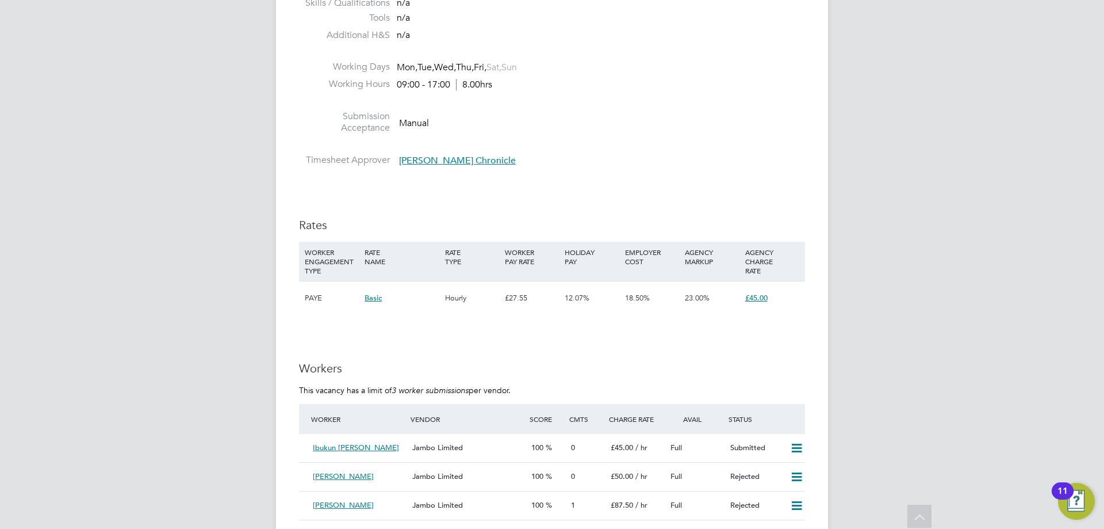
scroll to position [1840, 0]
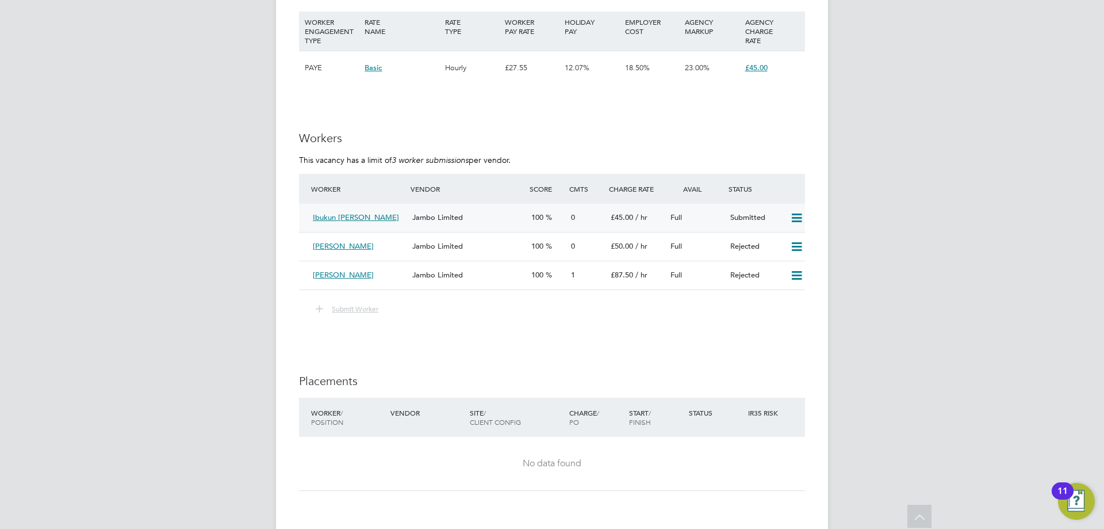
click at [795, 216] on icon at bounding box center [797, 217] width 14 height 9
click at [650, 217] on div "£45.00 / hr" at bounding box center [636, 217] width 60 height 19
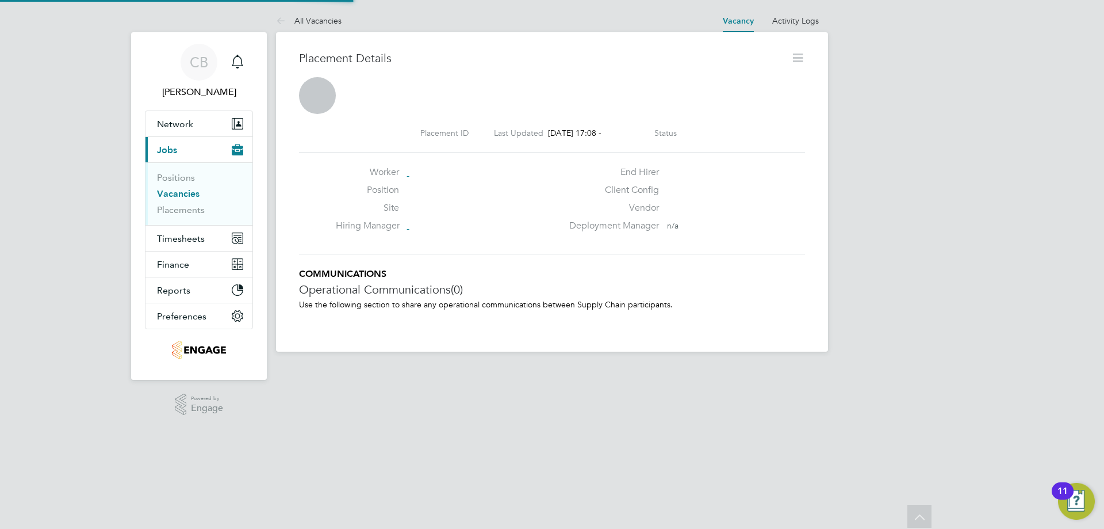
scroll to position [6, 6]
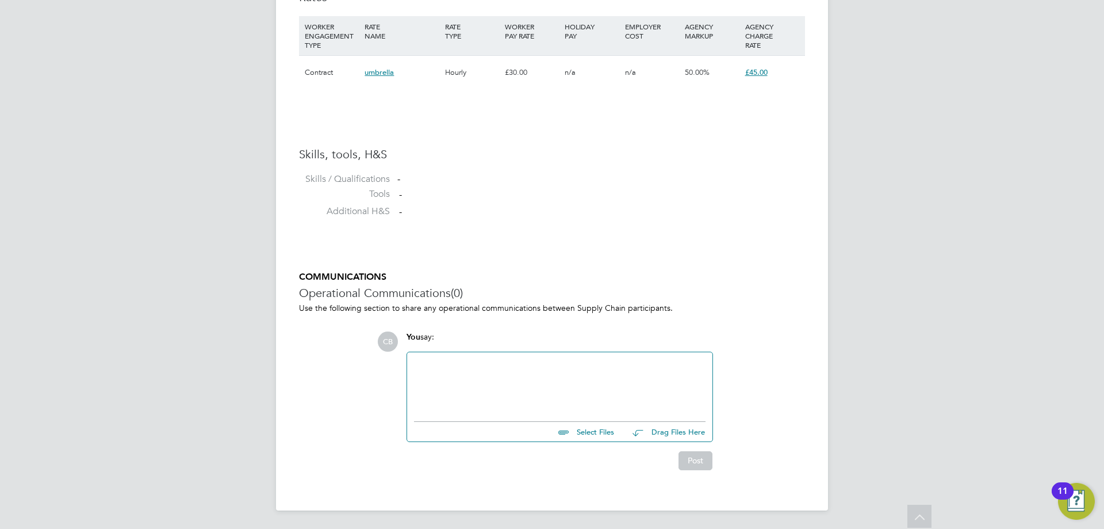
click at [592, 431] on input "file" at bounding box center [619, 430] width 173 height 16
type input "C:\fakepath\Oyedola HQ00249694.docx"
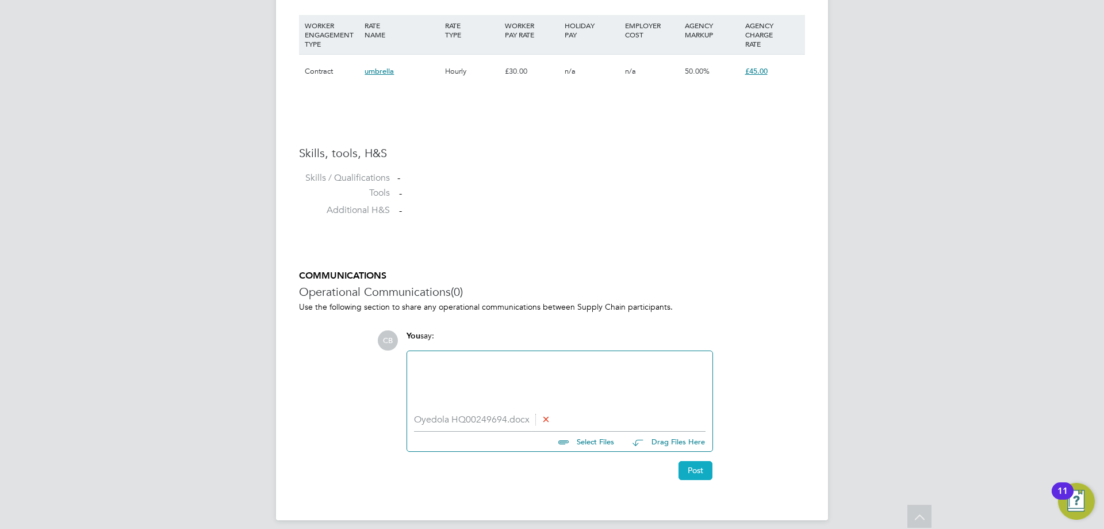
click at [687, 470] on button "Post" at bounding box center [696, 470] width 34 height 18
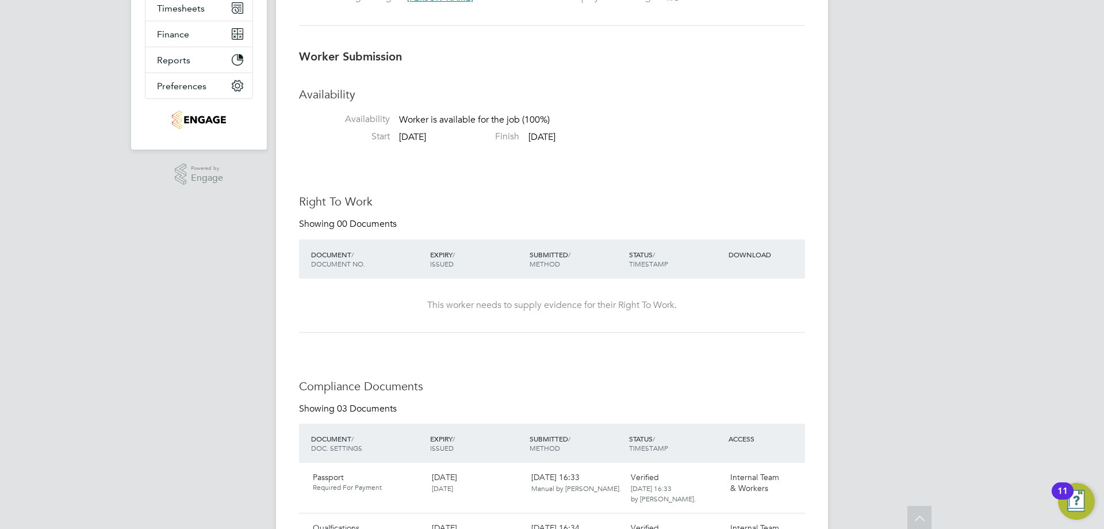
scroll to position [0, 0]
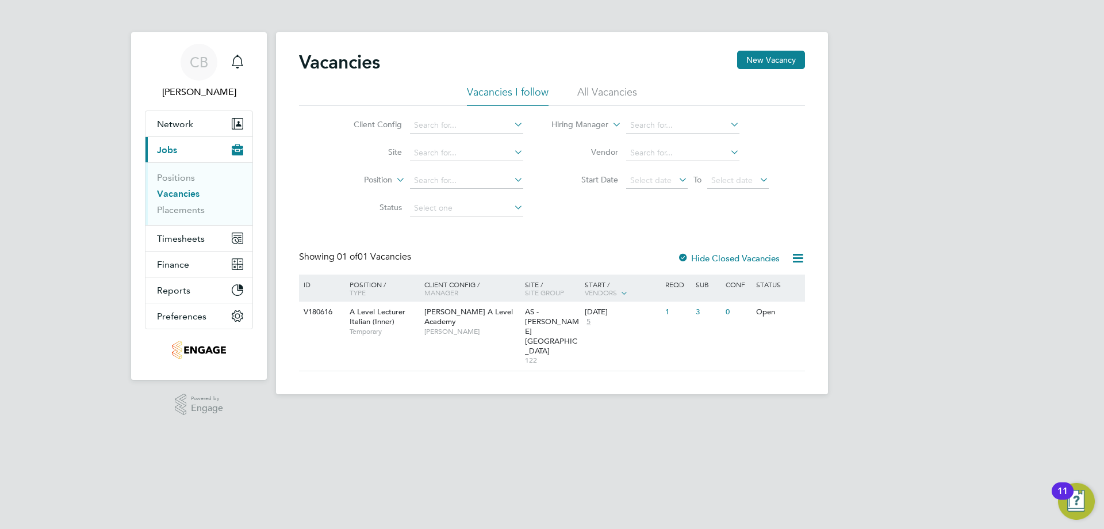
click at [611, 87] on li "All Vacancies" at bounding box center [607, 95] width 60 height 21
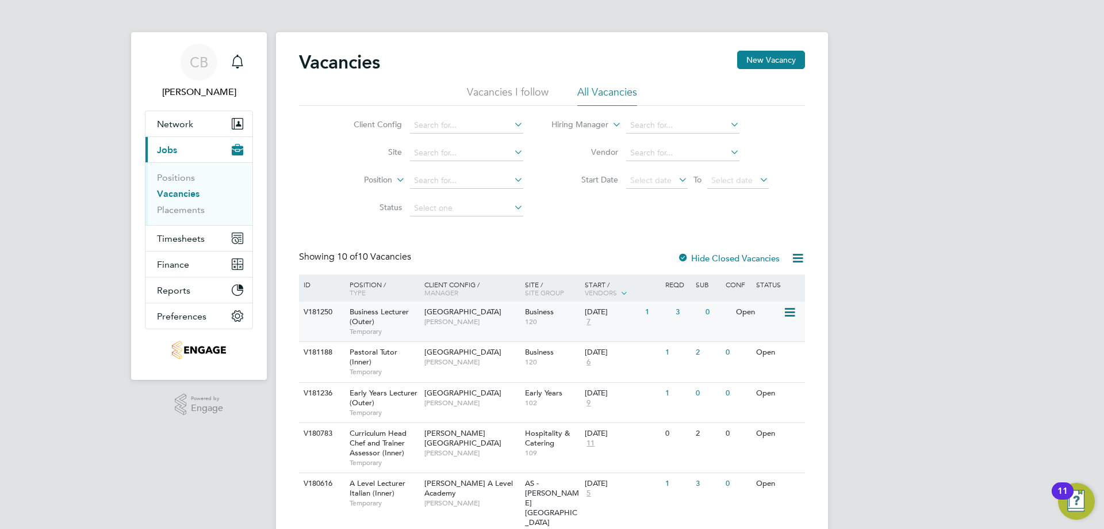
click at [655, 318] on div "1" at bounding box center [657, 311] width 30 height 21
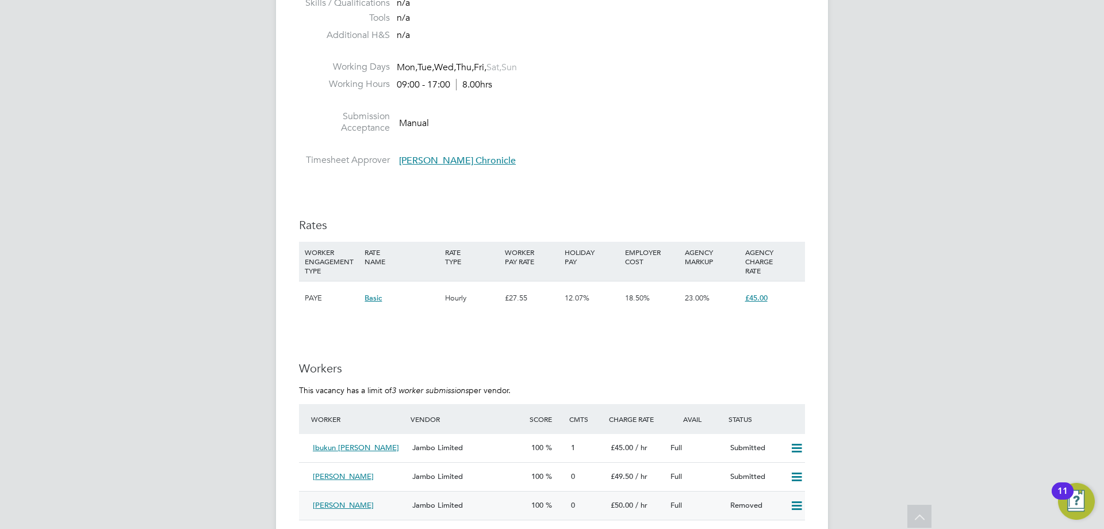
scroll to position [1840, 0]
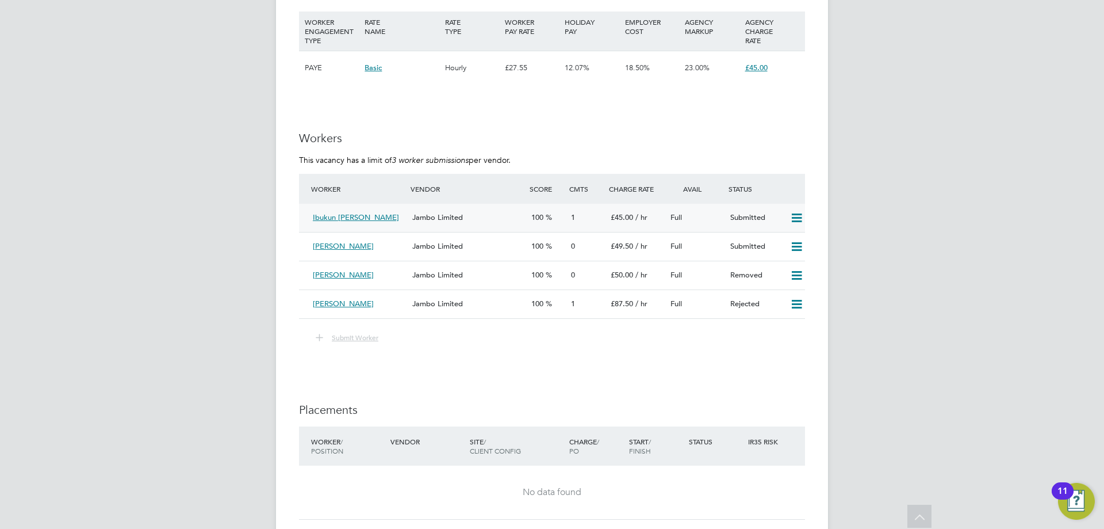
click at [367, 216] on span "Ibukun [PERSON_NAME]" at bounding box center [356, 217] width 86 height 10
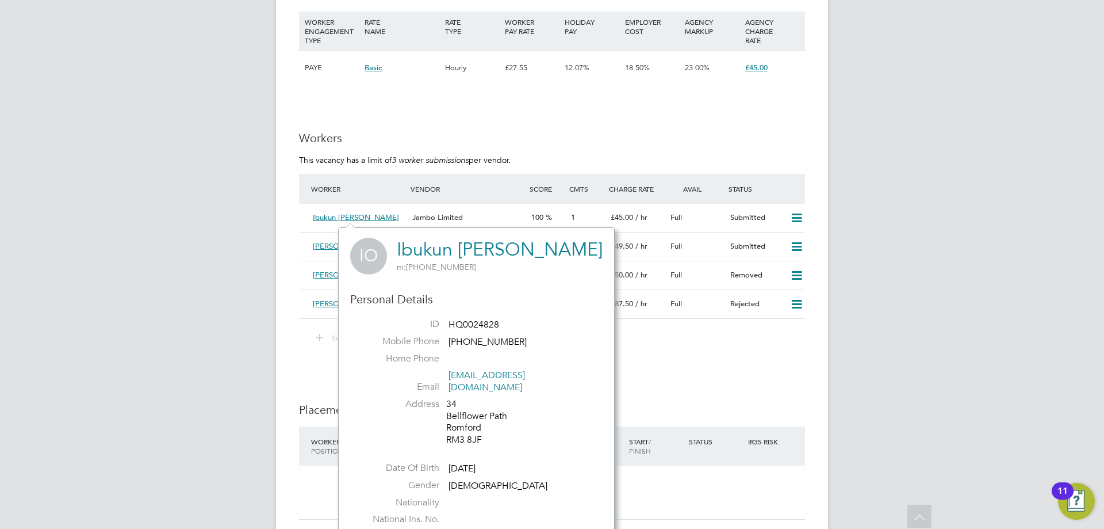
click at [477, 243] on link "Ibukun [PERSON_NAME]" at bounding box center [500, 249] width 206 height 22
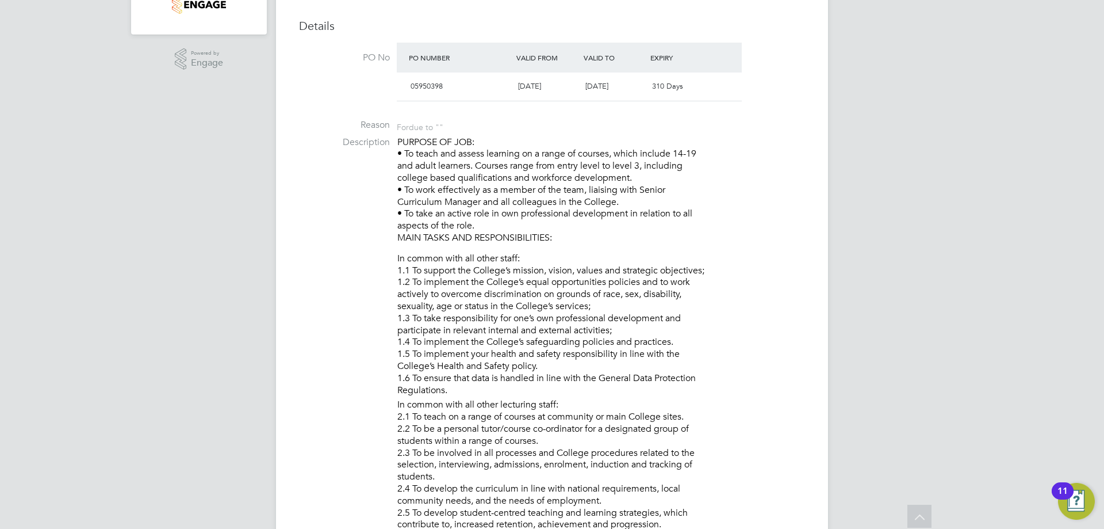
scroll to position [0, 0]
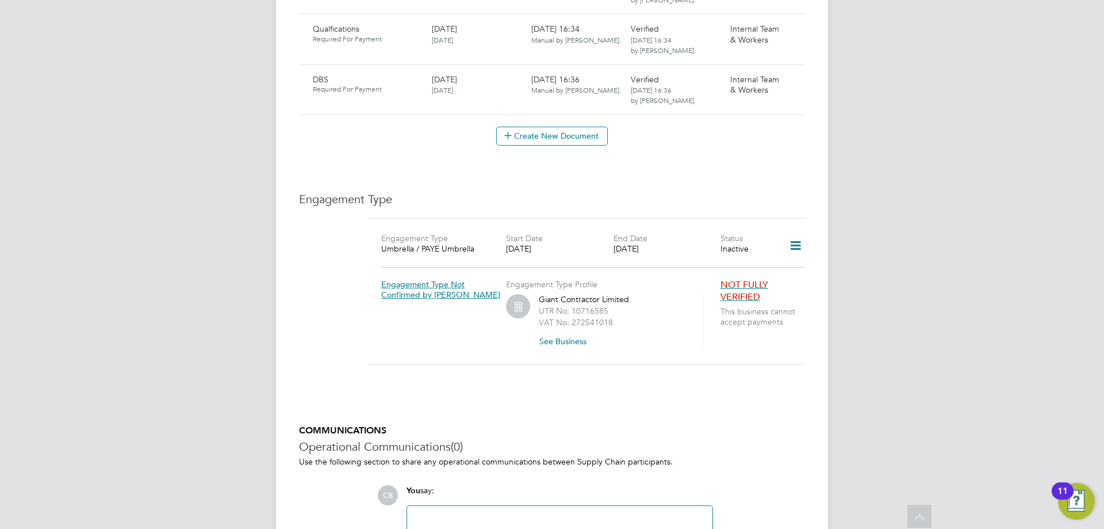
scroll to position [680, 0]
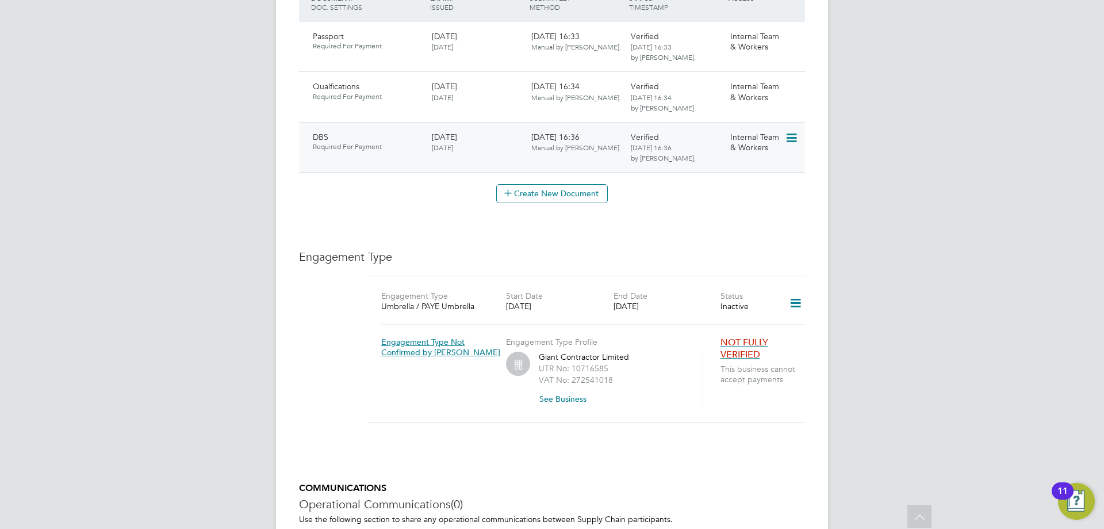
click at [402, 142] on span "Required For Payment" at bounding box center [368, 146] width 110 height 9
click at [430, 92] on div "[DATE] [DATE]" at bounding box center [476, 91] width 99 height 30
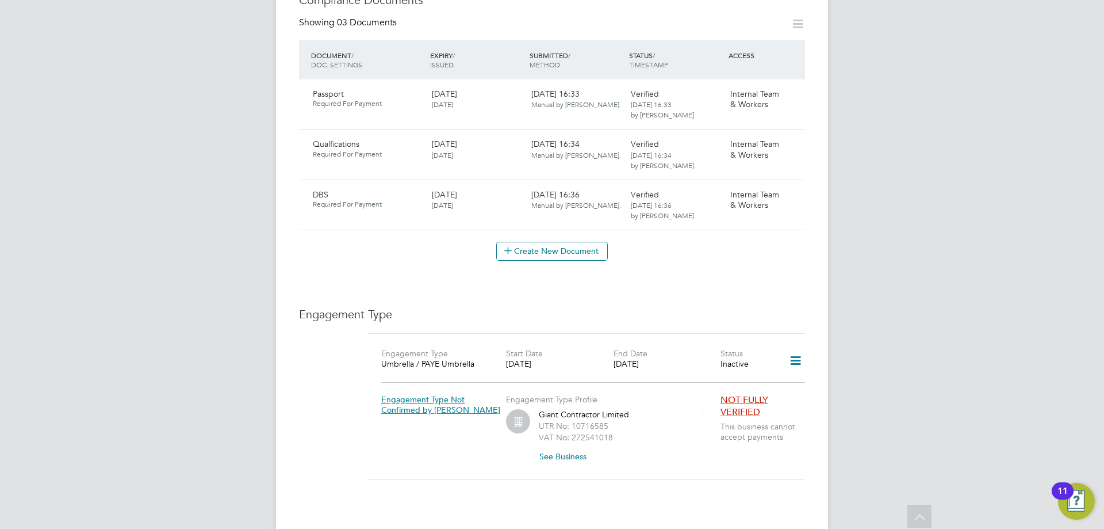
click at [644, 358] on div "[DATE]" at bounding box center [667, 363] width 107 height 10
click at [673, 409] on div "Giant Contractor Limited UTR No: 10716585 VAT No: 272541018 See Business" at bounding box center [614, 437] width 150 height 56
click at [567, 409] on div "Giant Contractor Limited UTR No: 10716585 VAT No: 272541018 See Business" at bounding box center [614, 437] width 150 height 56
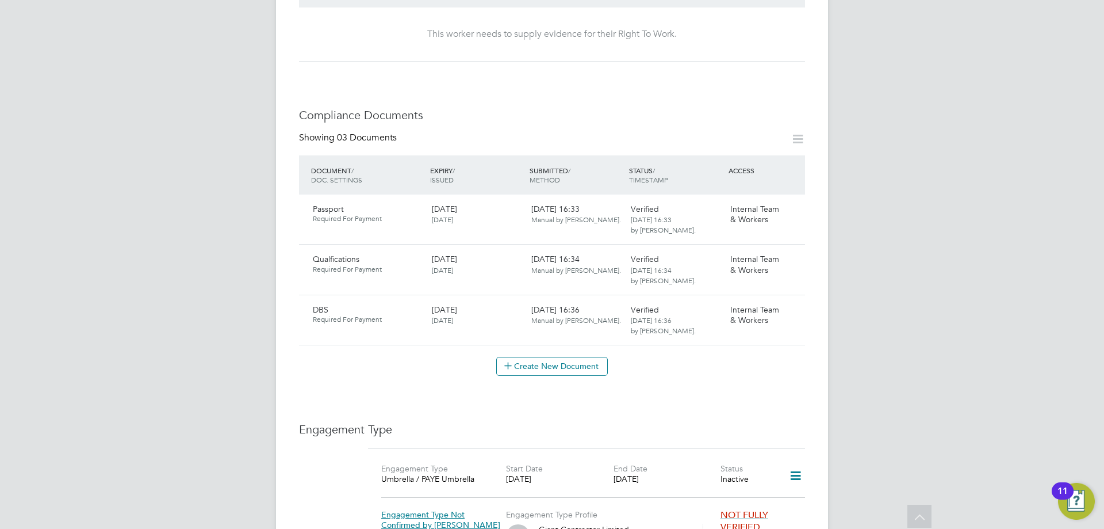
click at [799, 468] on icon at bounding box center [796, 475] width 20 height 26
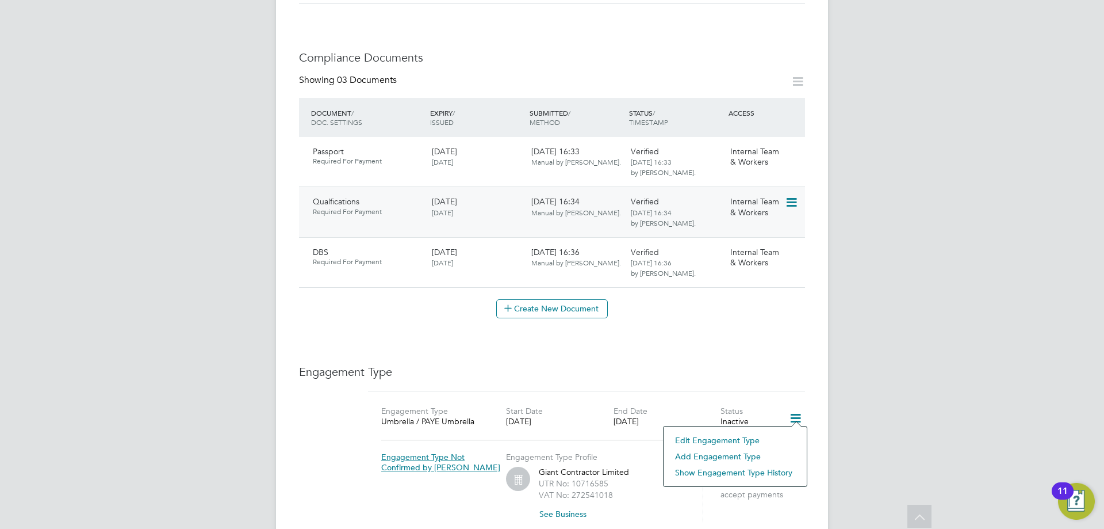
scroll to position [392, 0]
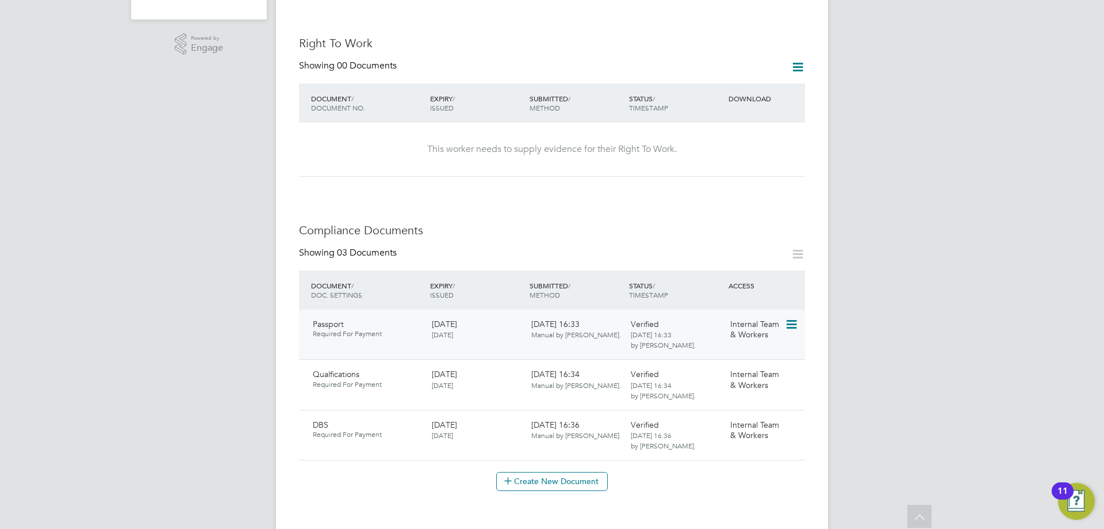
click at [614, 327] on div "[DATE] 16:33 Manual by [PERSON_NAME]." at bounding box center [576, 329] width 99 height 30
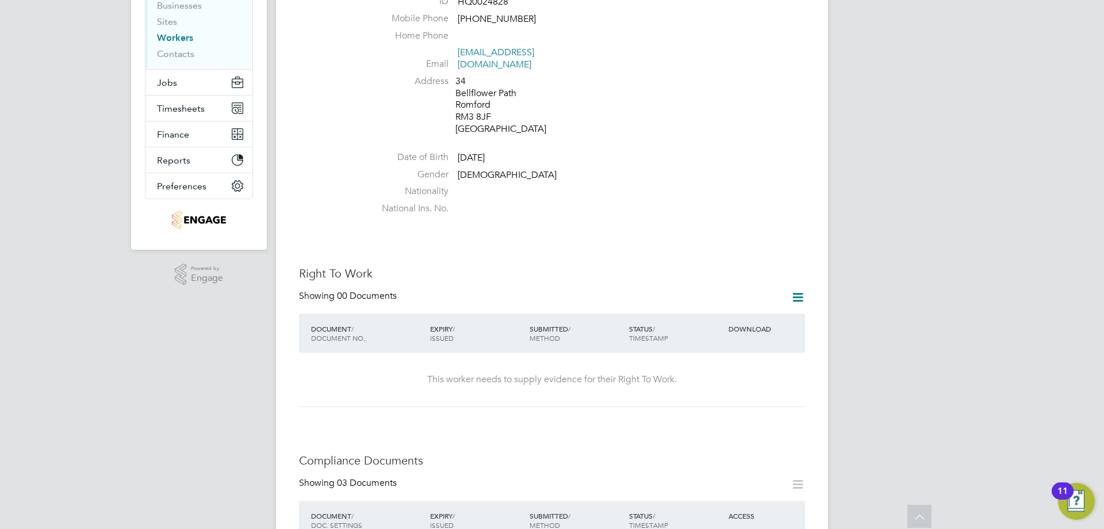
scroll to position [0, 0]
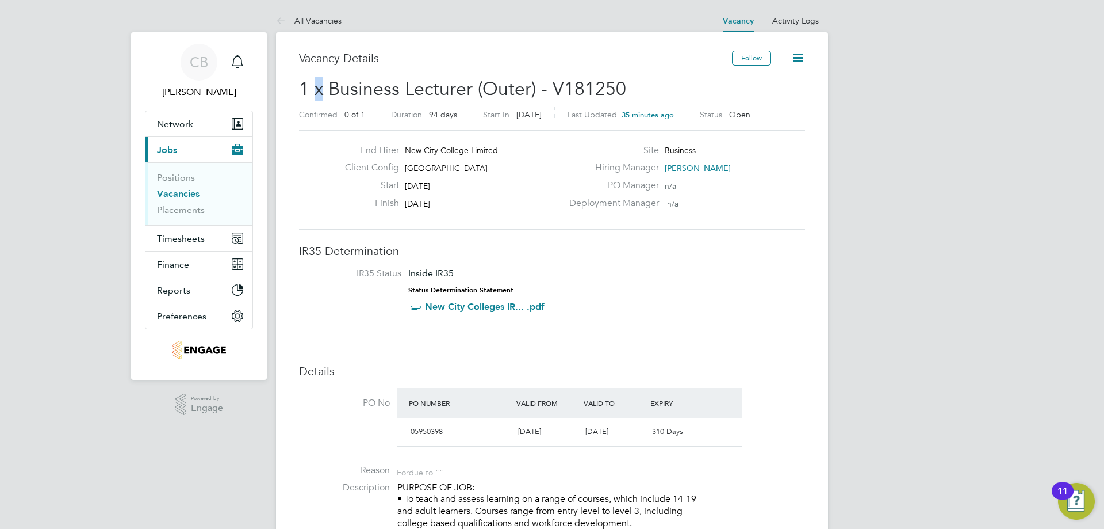
drag, startPoint x: 313, startPoint y: 88, endPoint x: 323, endPoint y: 89, distance: 9.8
click at [323, 89] on span "1 x Business Lecturer (Outer) - V181250" at bounding box center [462, 89] width 327 height 22
click at [338, 90] on span "1 x Business Lecturer (Outer) - V181250" at bounding box center [462, 89] width 327 height 22
drag, startPoint x: 339, startPoint y: 90, endPoint x: 383, endPoint y: 89, distance: 44.3
click at [343, 89] on span "1 x Business Lecturer (Outer) - V181250" at bounding box center [462, 89] width 327 height 22
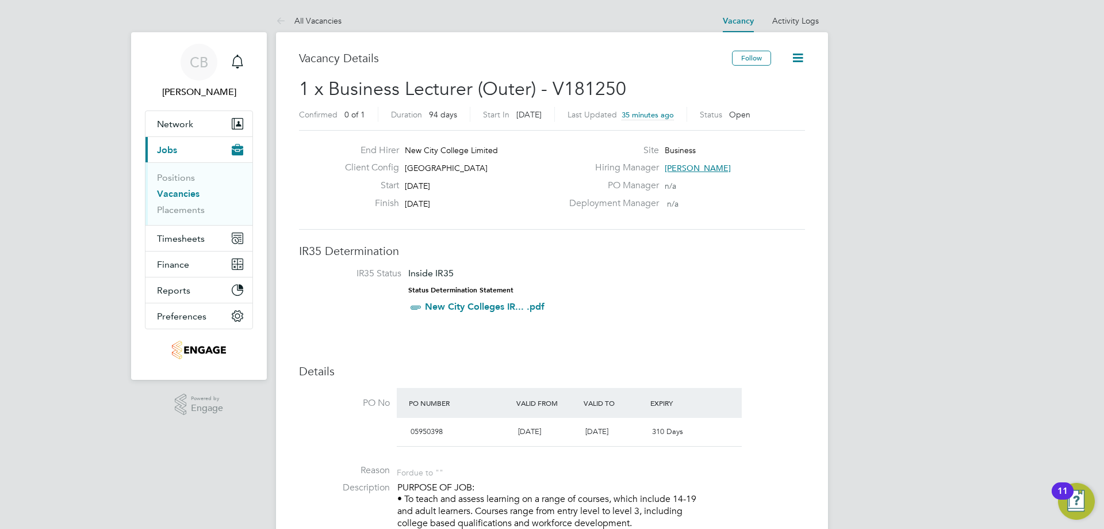
click at [407, 91] on span "1 x Business Lecturer (Outer) - V181250" at bounding box center [462, 89] width 327 height 22
drag, startPoint x: 404, startPoint y: 88, endPoint x: 471, endPoint y: 91, distance: 66.8
click at [471, 91] on span "1 x Business Lecturer (Outer) - V181250" at bounding box center [462, 89] width 327 height 22
click at [491, 88] on span "1 x Business Lecturer (Outer) - V181250" at bounding box center [462, 89] width 327 height 22
drag, startPoint x: 486, startPoint y: 87, endPoint x: 527, endPoint y: 87, distance: 40.8
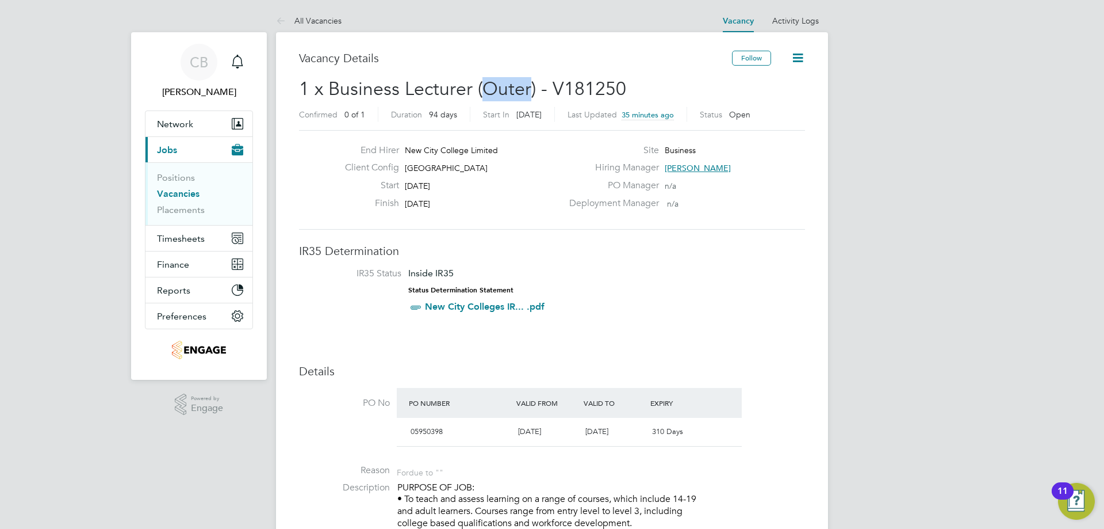
click at [527, 87] on span "1 x Business Lecturer (Outer) - V181250" at bounding box center [462, 89] width 327 height 22
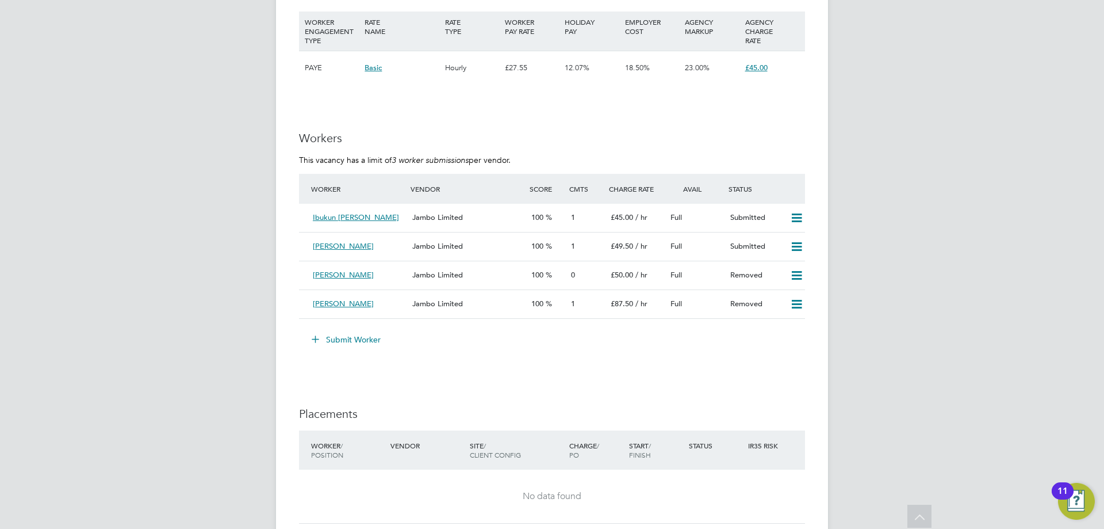
scroll to position [1898, 0]
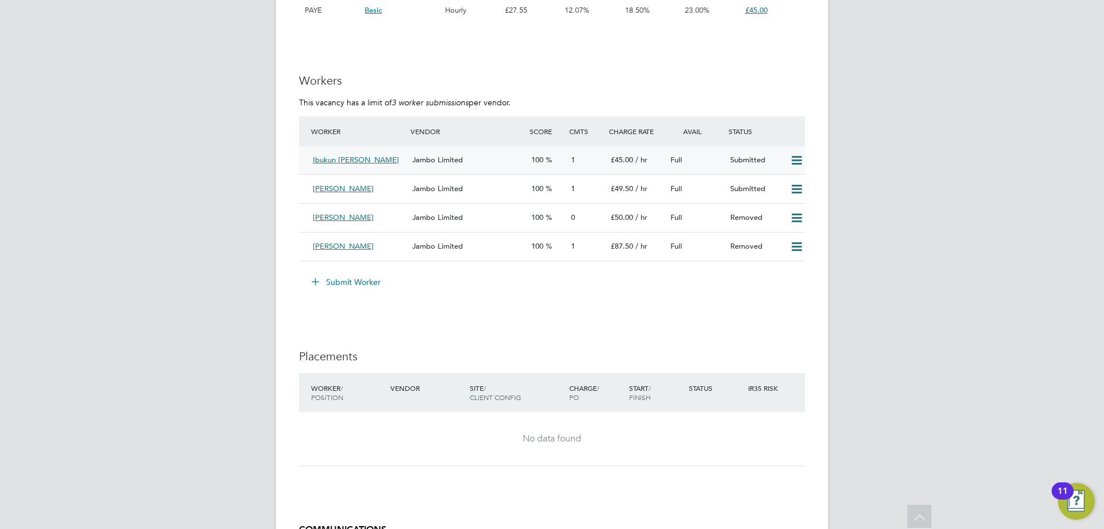
click at [798, 157] on icon at bounding box center [797, 160] width 14 height 9
click at [600, 298] on li "Submit Worker" at bounding box center [552, 288] width 506 height 30
click at [463, 158] on div "Jambo Limited" at bounding box center [467, 160] width 119 height 19
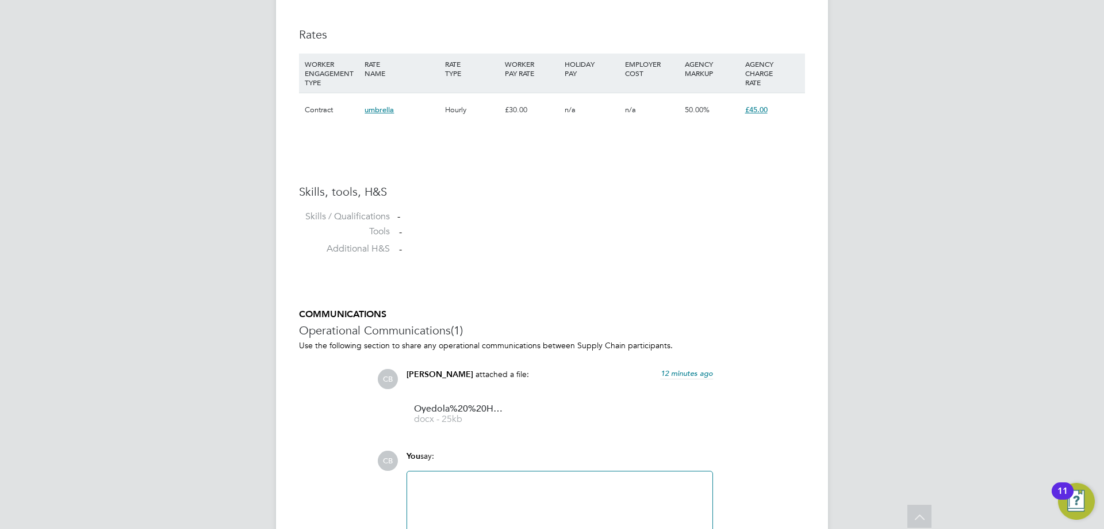
scroll to position [983, 0]
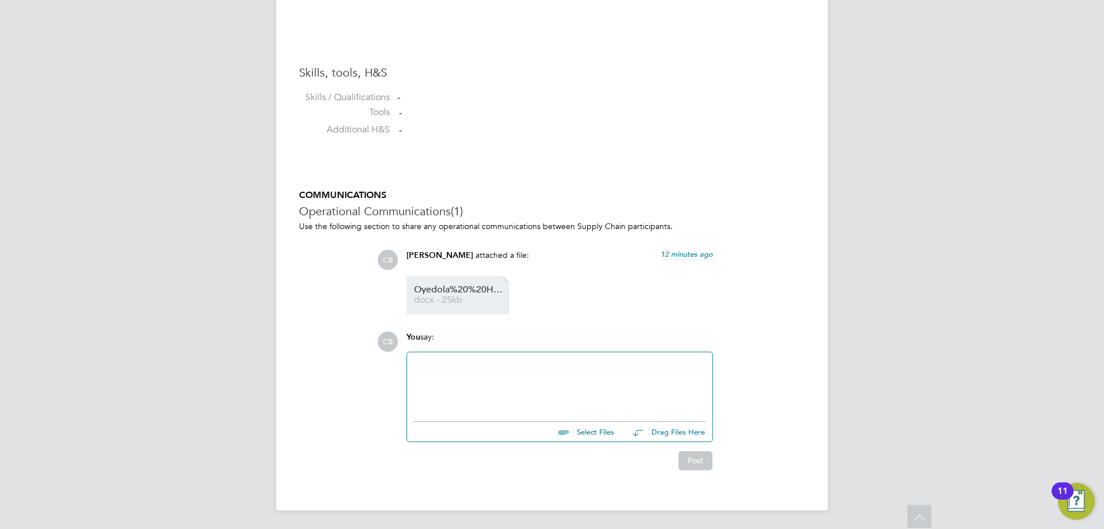
click at [461, 289] on span "Oyedola%20%20HQ00249694" at bounding box center [460, 289] width 92 height 9
click at [451, 289] on span "Oyedola%20%20HQ00249694" at bounding box center [460, 289] width 92 height 9
click at [441, 290] on span "Oyedola%20%20HQ00249694" at bounding box center [460, 289] width 92 height 9
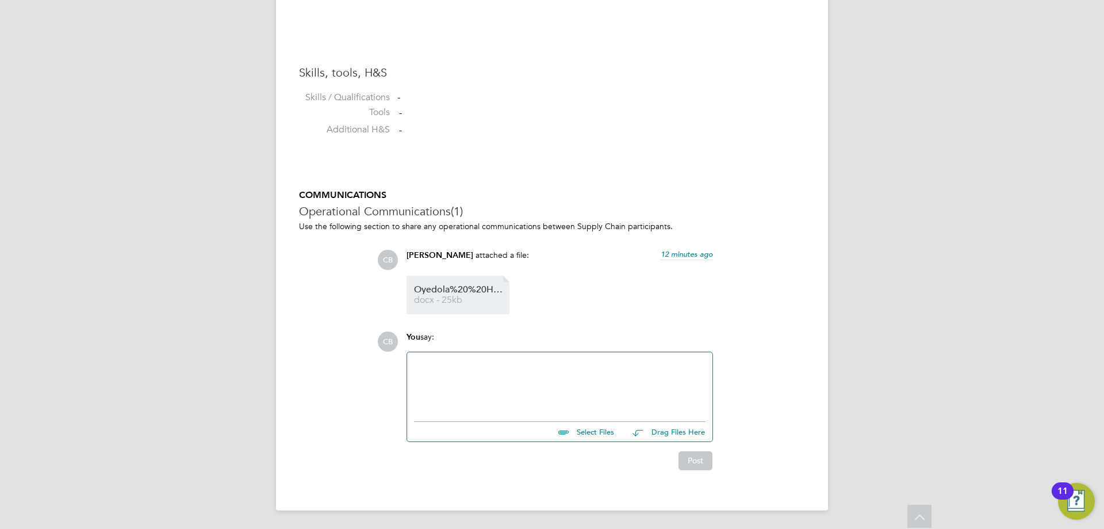
click at [441, 290] on span "Oyedola%20%20HQ00249694" at bounding box center [460, 289] width 92 height 9
drag, startPoint x: 456, startPoint y: 285, endPoint x: 406, endPoint y: 308, distance: 54.8
click at [406, 308] on div "[PERSON_NAME] attached a file: 12 minutes ago Oyedola%20%20HQ00249694 docx - 25…" at bounding box center [560, 282] width 318 height 64
click at [445, 301] on span "docx - 25kb" at bounding box center [460, 300] width 92 height 9
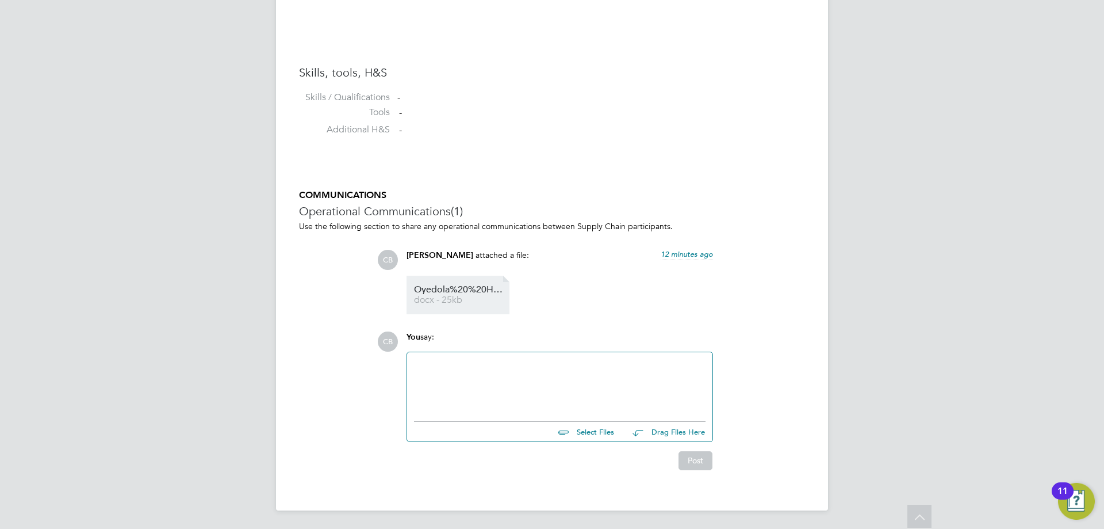
click at [446, 301] on span "docx - 25kb" at bounding box center [460, 300] width 92 height 9
click at [480, 290] on span "Oyedola%20%20HQ00249694" at bounding box center [460, 289] width 92 height 9
click at [500, 288] on span "Oyedola%20%20HQ00249694" at bounding box center [460, 289] width 92 height 9
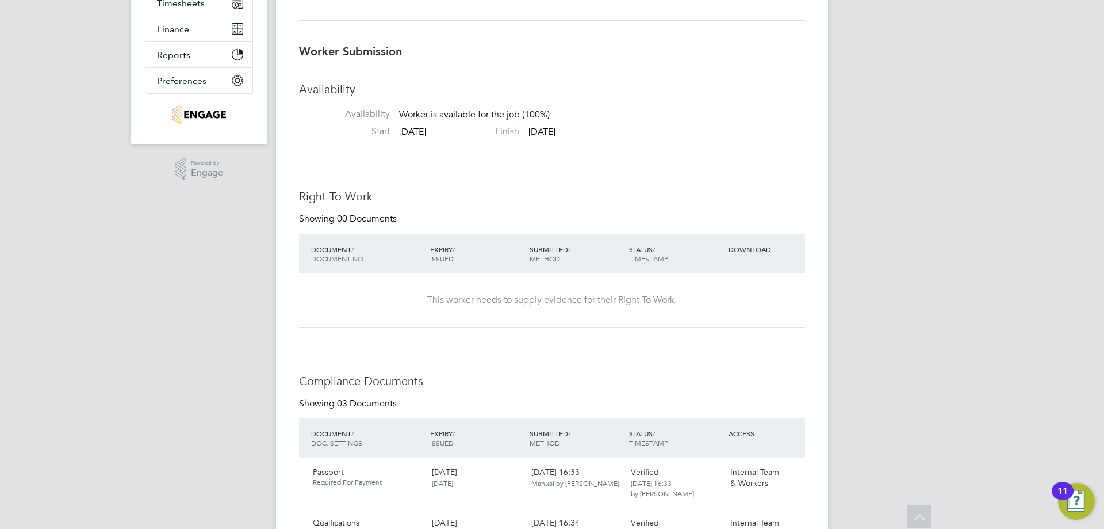
scroll to position [0, 0]
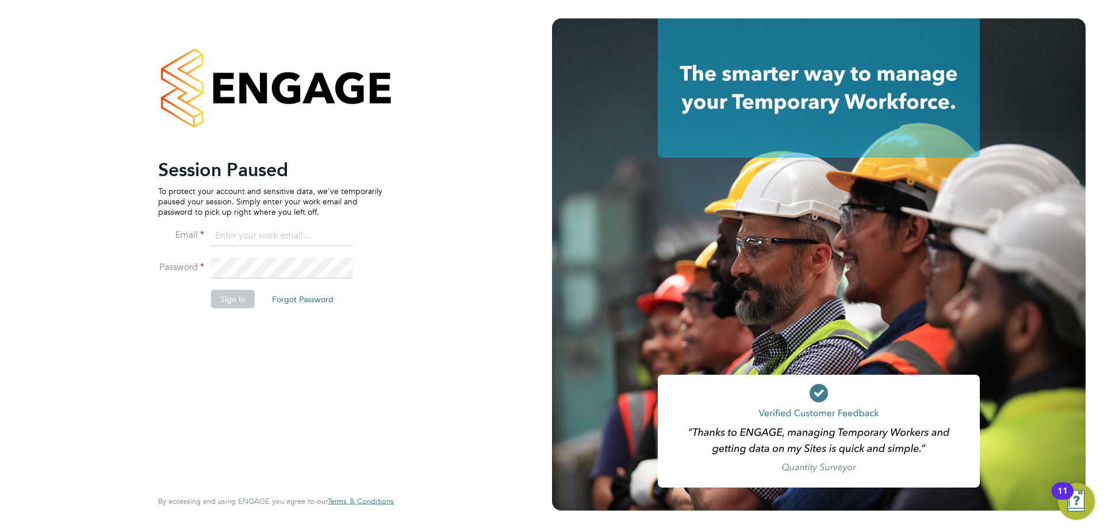
type input "[EMAIL_ADDRESS][DOMAIN_NAME]"
click at [241, 290] on button "Sign In" at bounding box center [233, 298] width 44 height 18
click at [235, 297] on div "Sorry, we are having problems connecting to our services." at bounding box center [276, 264] width 552 height 529
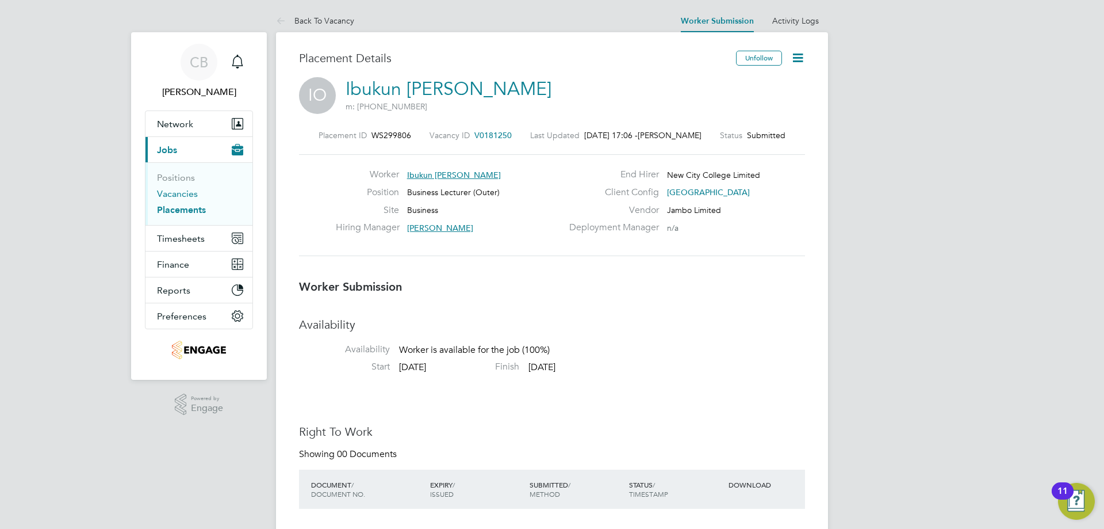
click at [189, 192] on link "Vacancies" at bounding box center [177, 193] width 41 height 11
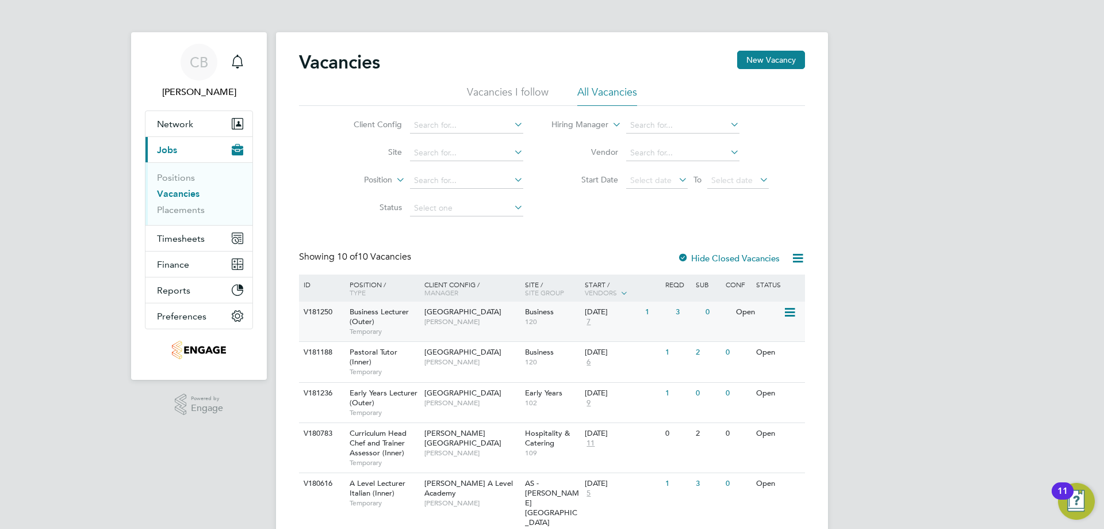
click at [560, 310] on div "Business 120" at bounding box center [552, 316] width 60 height 30
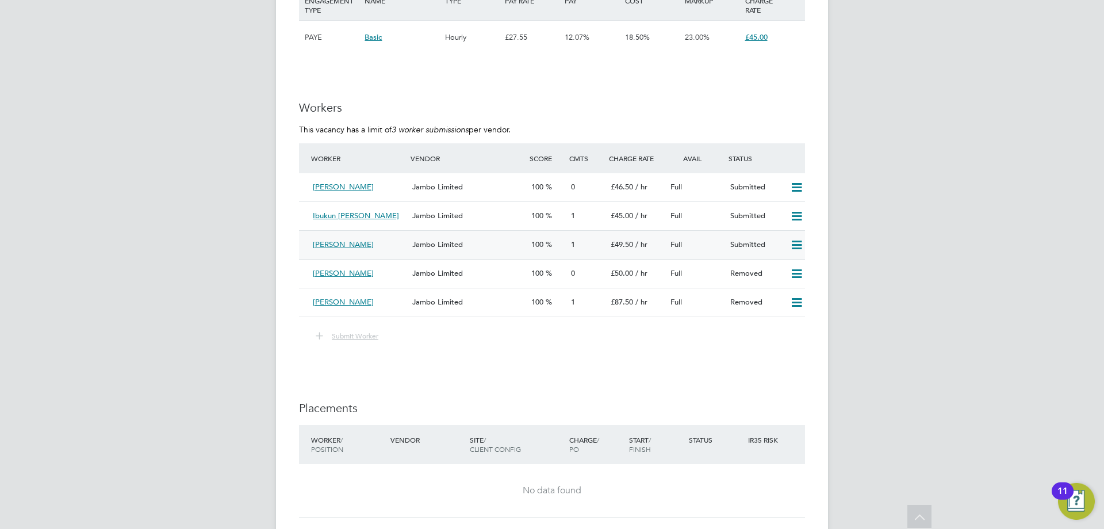
click at [795, 241] on icon at bounding box center [797, 244] width 14 height 9
click at [795, 302] on icon at bounding box center [797, 302] width 14 height 9
